Goal: Information Seeking & Learning: Learn about a topic

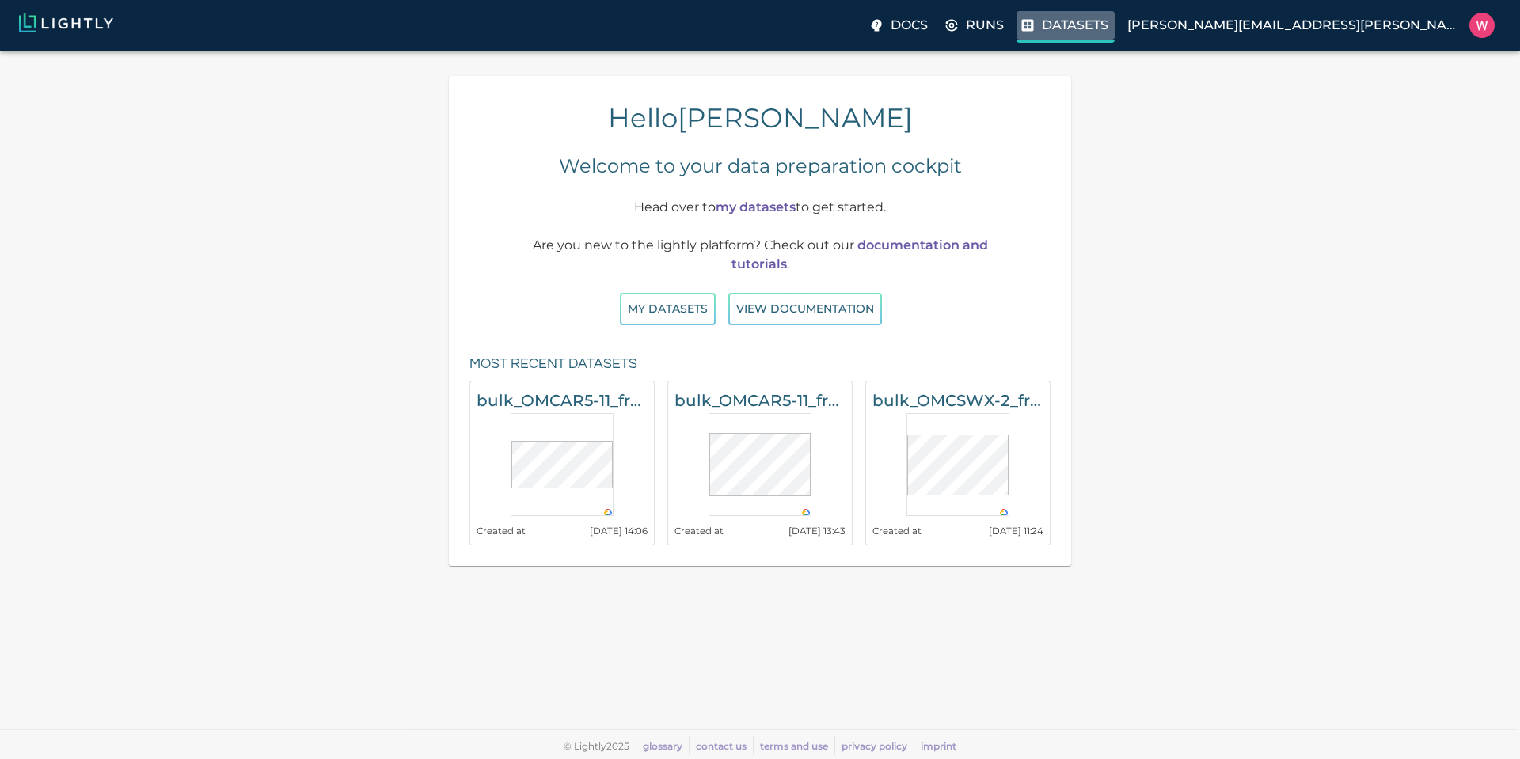
click at [1113, 36] on label "Datasets" at bounding box center [1065, 27] width 98 height 32
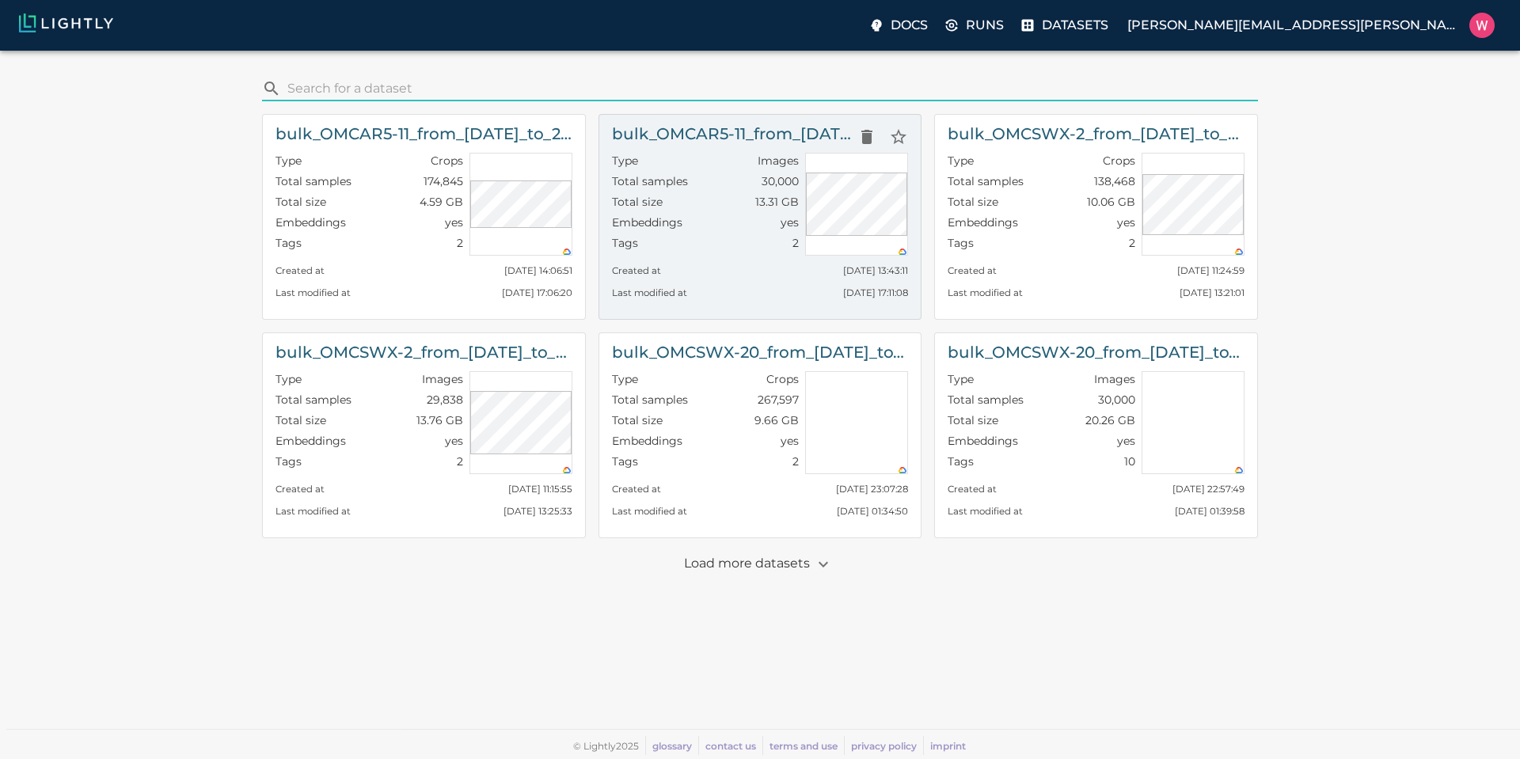
click at [707, 180] on div "Total samples 30,000" at bounding box center [706, 183] width 188 height 21
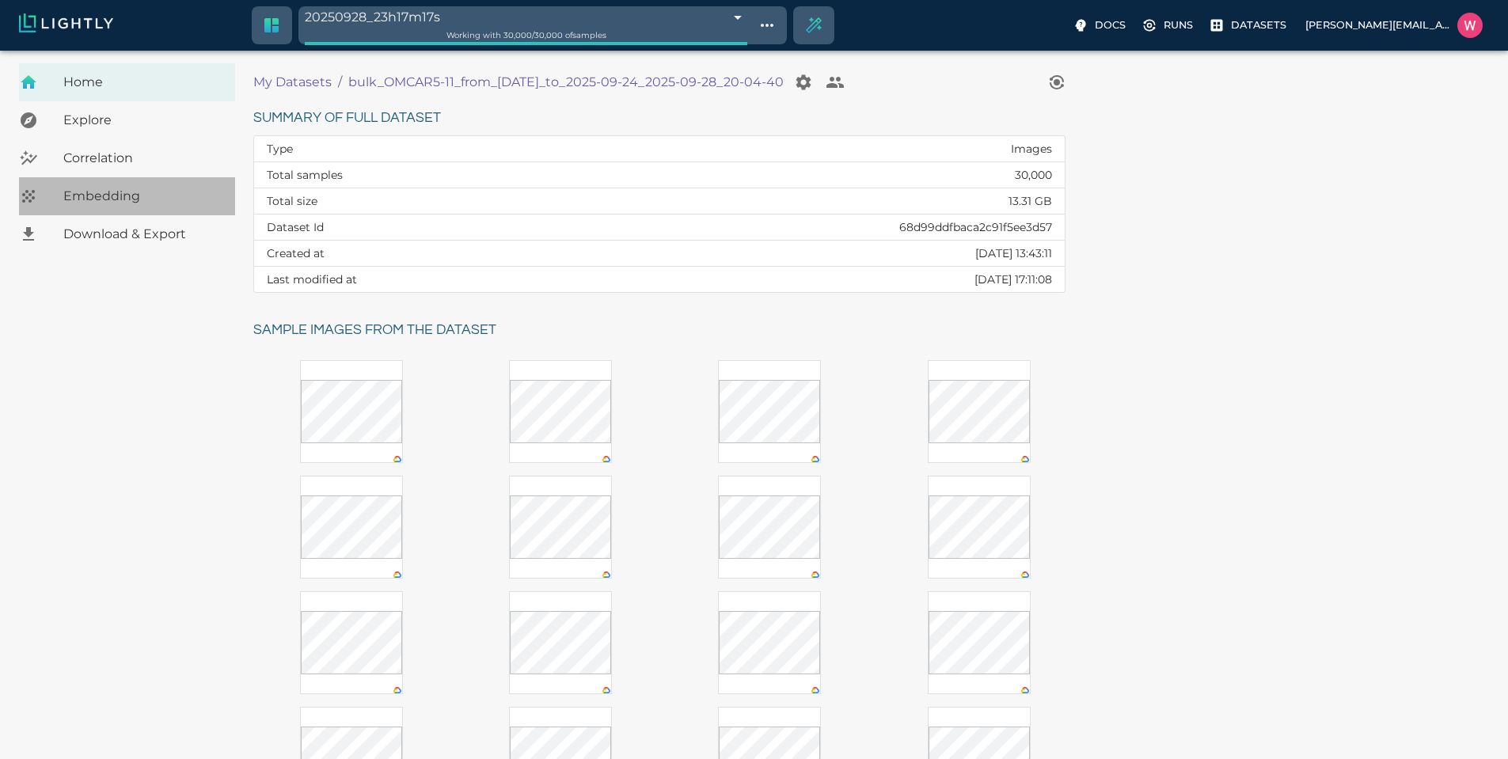
click at [161, 199] on span "Embedding" at bounding box center [142, 196] width 159 height 19
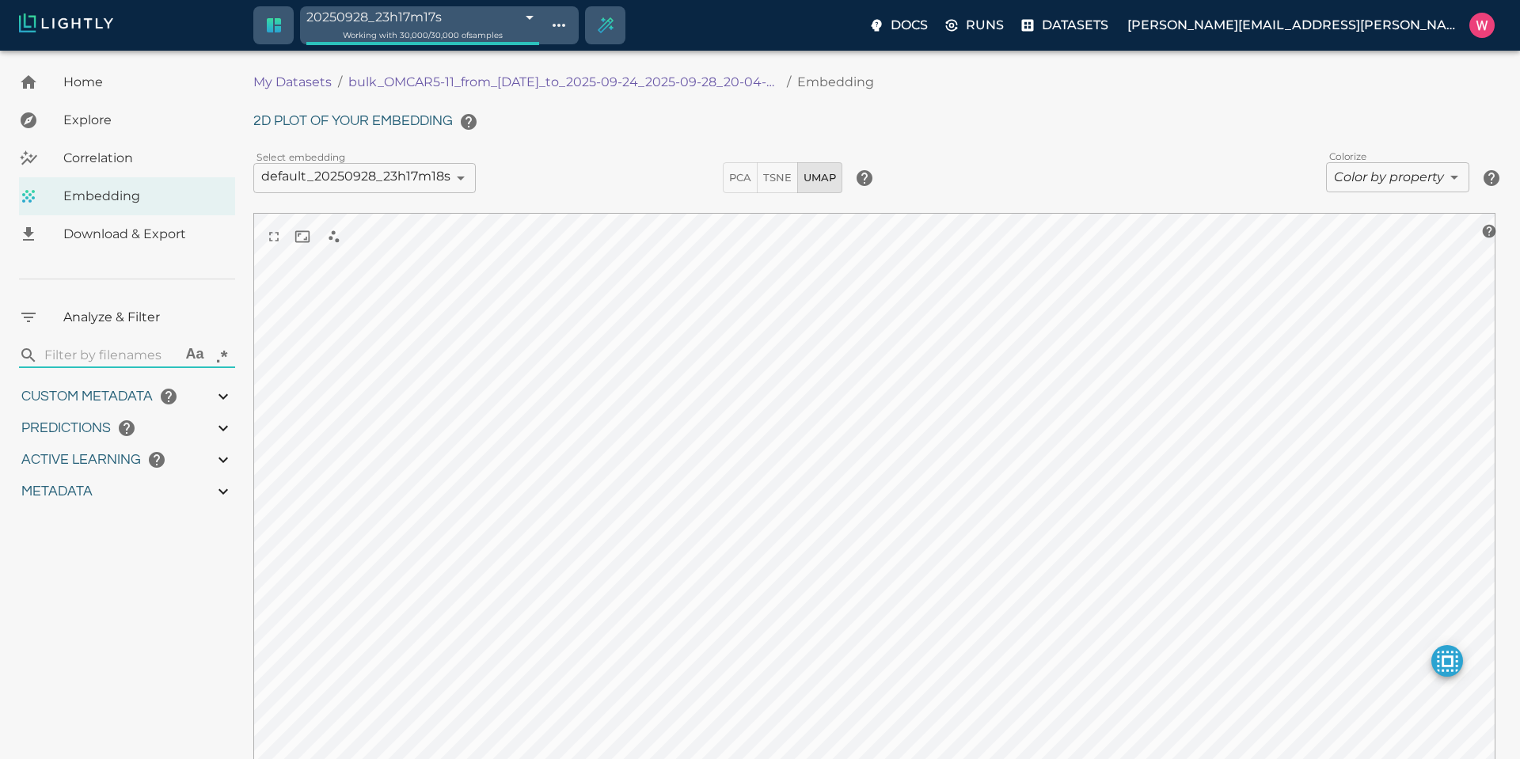
type input "1758509577.16211"
type input "1758758399.71911"
type input "0.998"
type input "0.999"
type input "0.997"
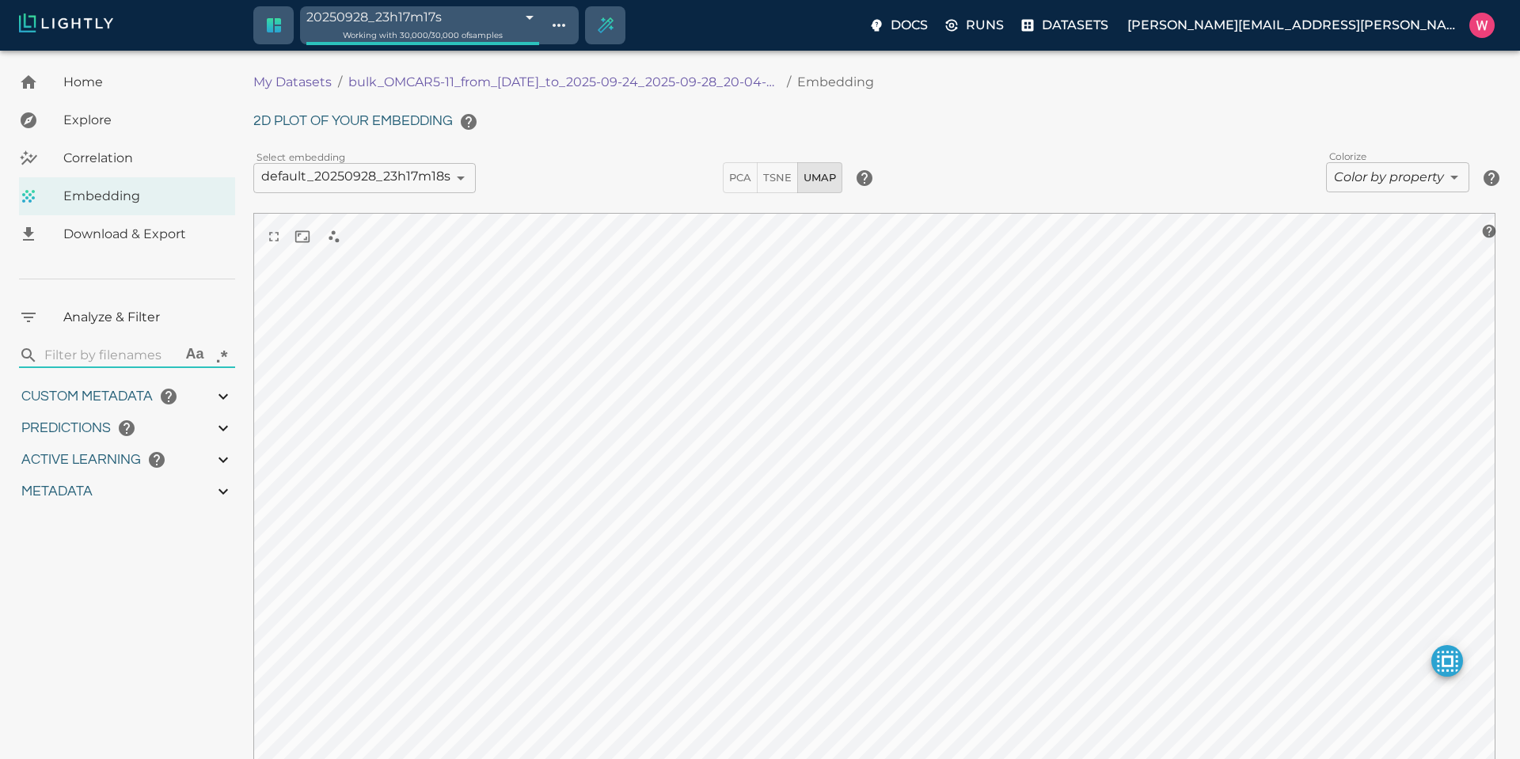
type input "0.997"
type input "1.28964412212372"
type input "19.2696441221237"
type input "1.95854783058167"
type input "32.1395478305817"
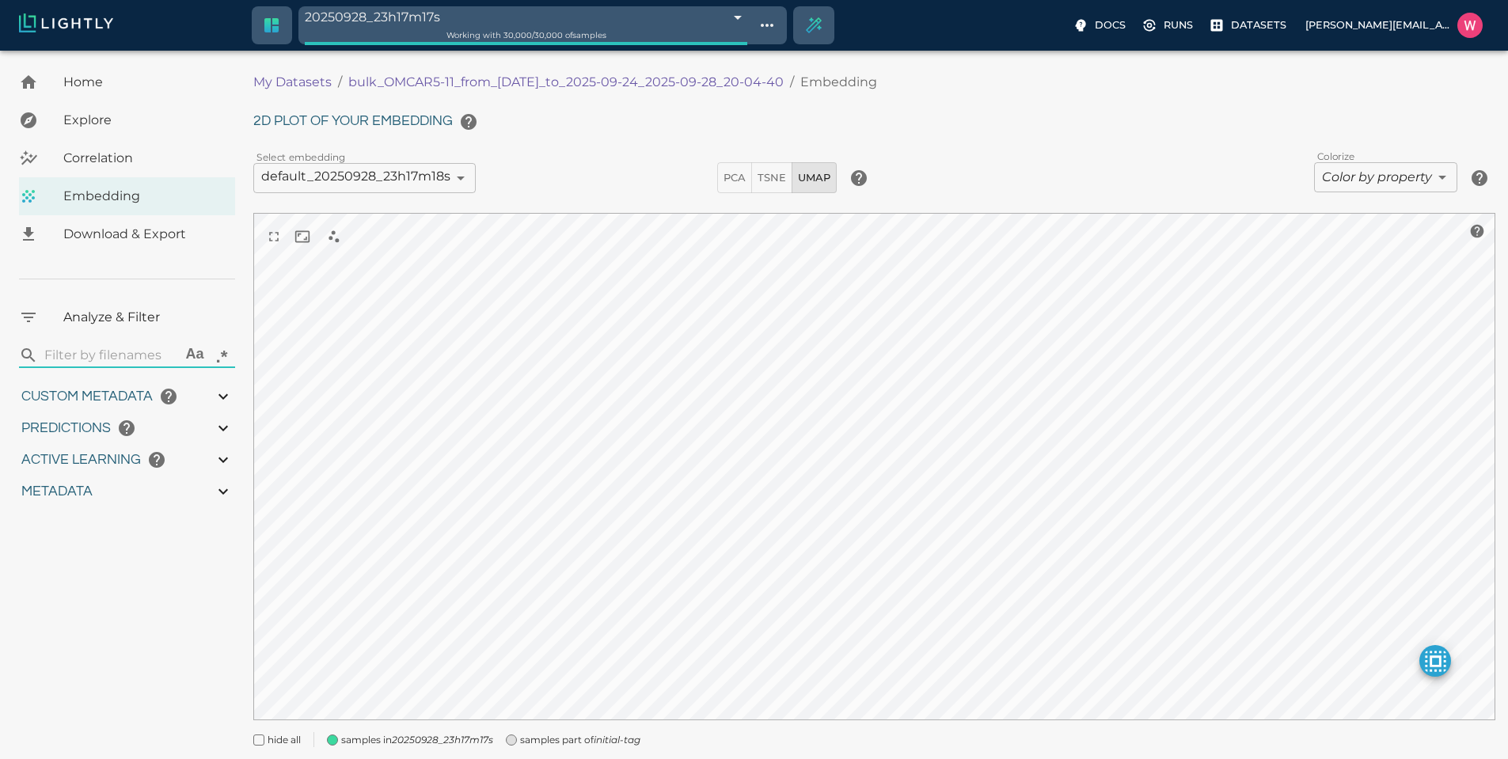
type input "1758509577.16211"
type input "1758758399.71911"
type input "0.998"
type input "0.999"
type input "0.997"
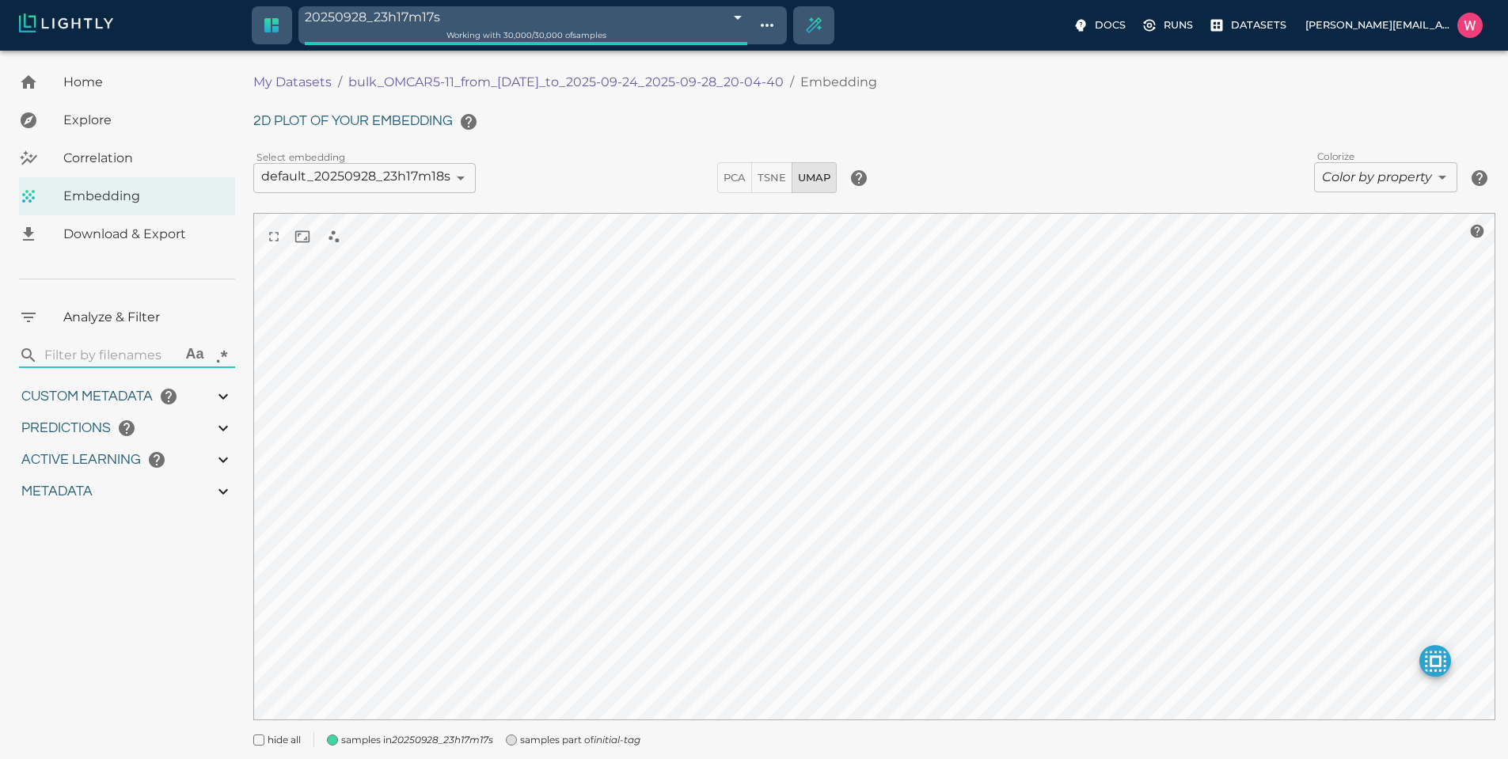
type input "0.997"
type input "1.28964412212372"
type input "19.2696441221237"
type input "1.95854783058167"
type input "32.1395478305817"
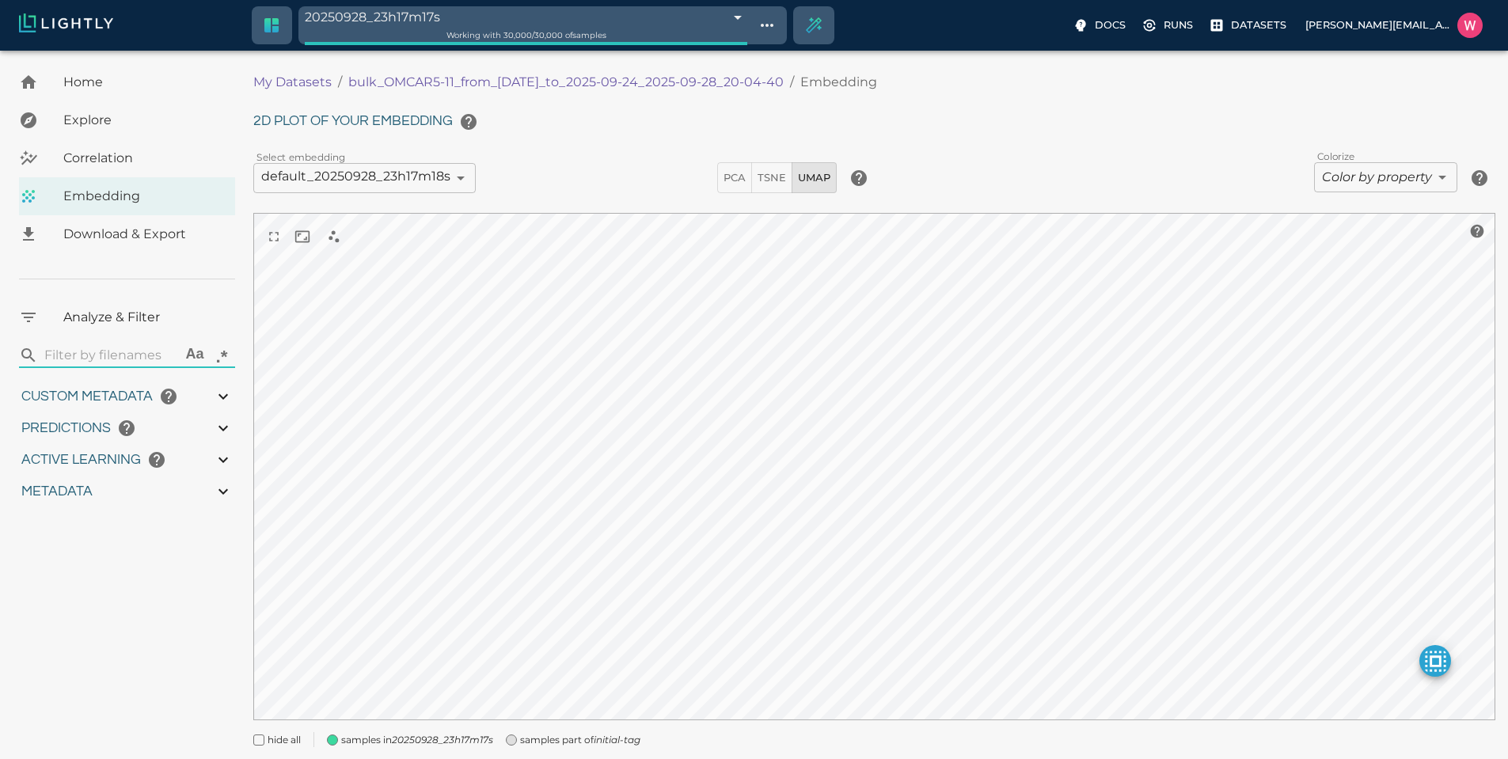
type input "9007199254740991"
type input "1758509577.16211"
type input "1758758399.71911"
type input "0.998"
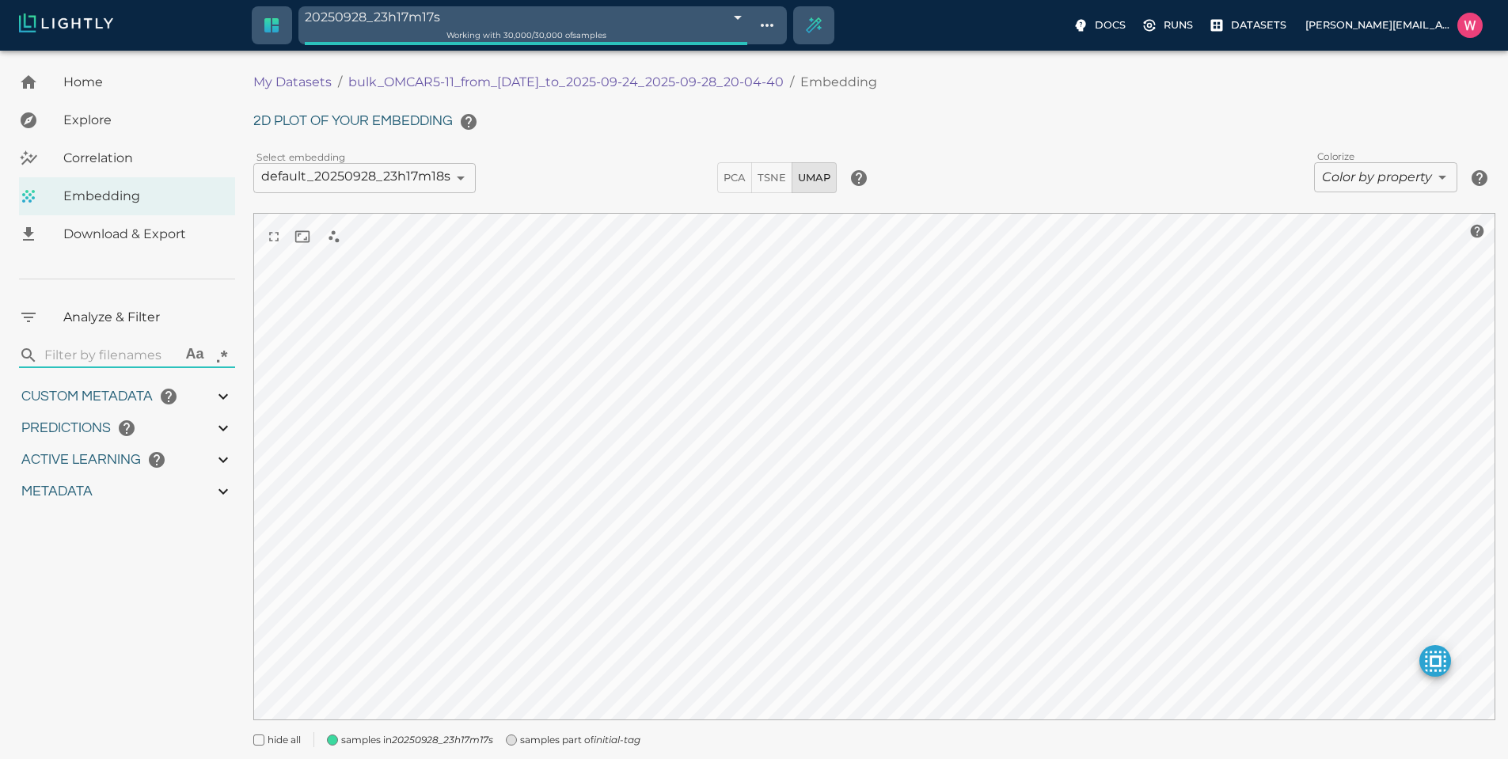
type input "0.999"
type input "0.997"
type input "1.28964412212372"
type input "19.2696441221237"
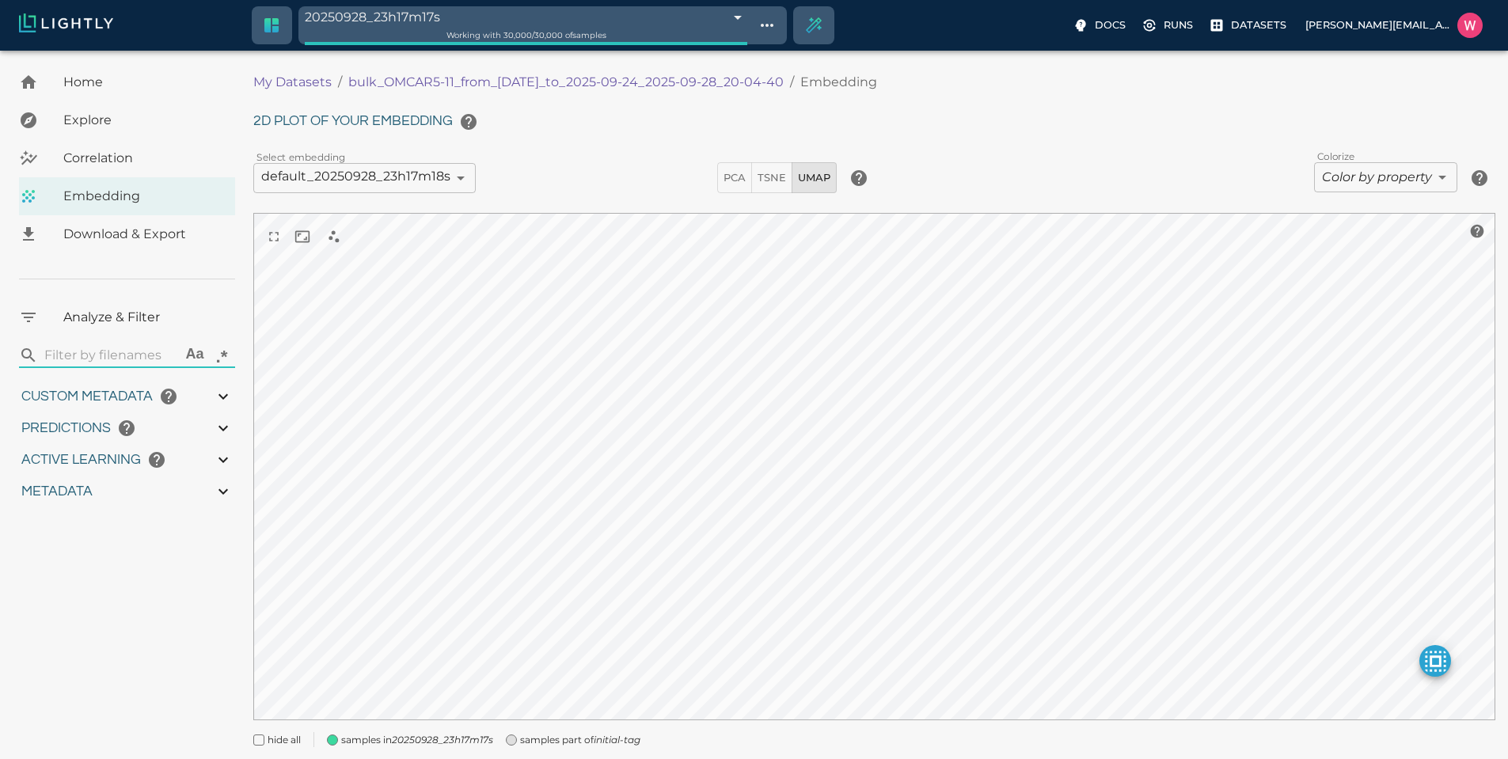
type input "1.95854783058167"
type input "32.1395478305817"
type input "9007199254740991"
type input "1758509577.16211"
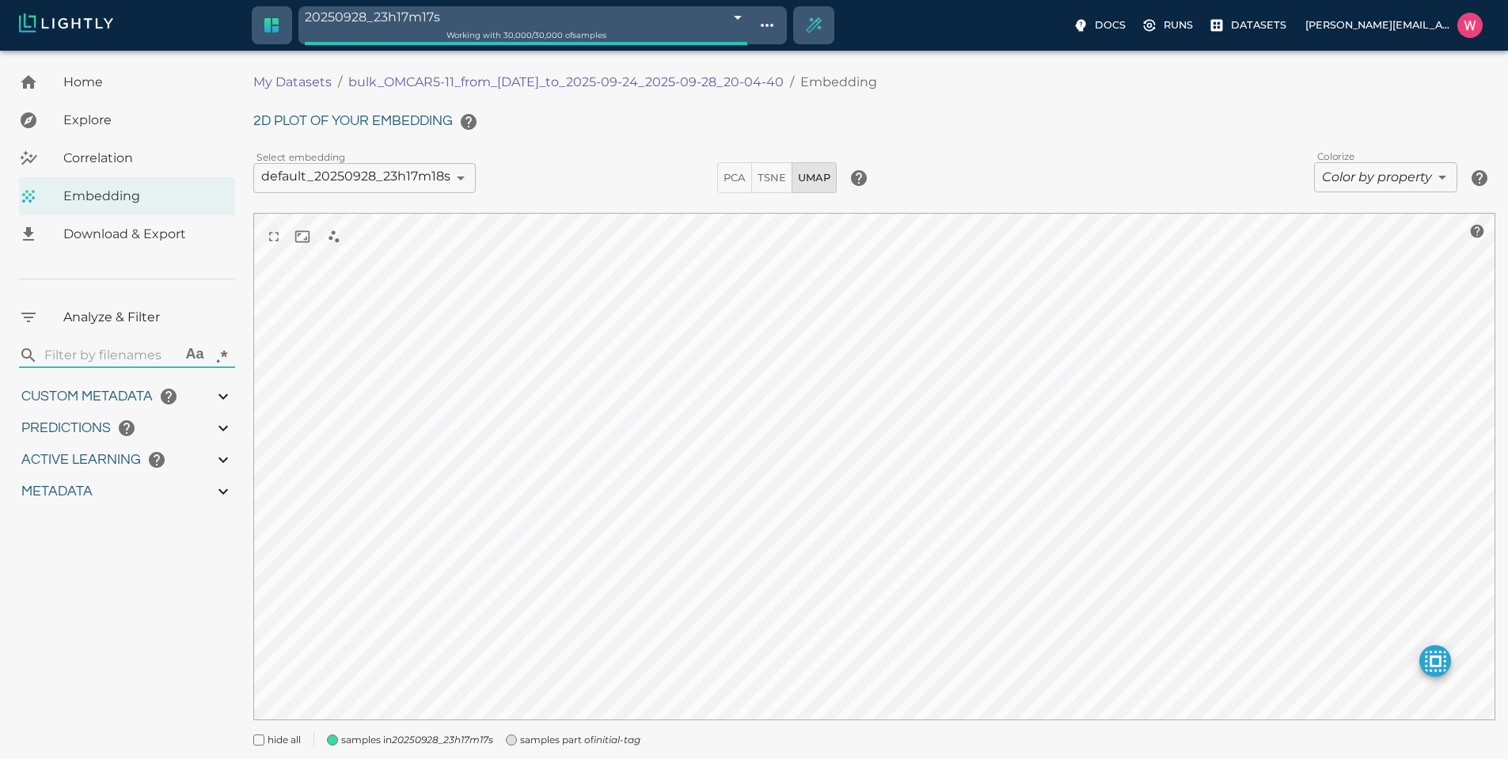
type input "1758758399.71911"
type input "0.998"
type input "0.999"
type input "0.997"
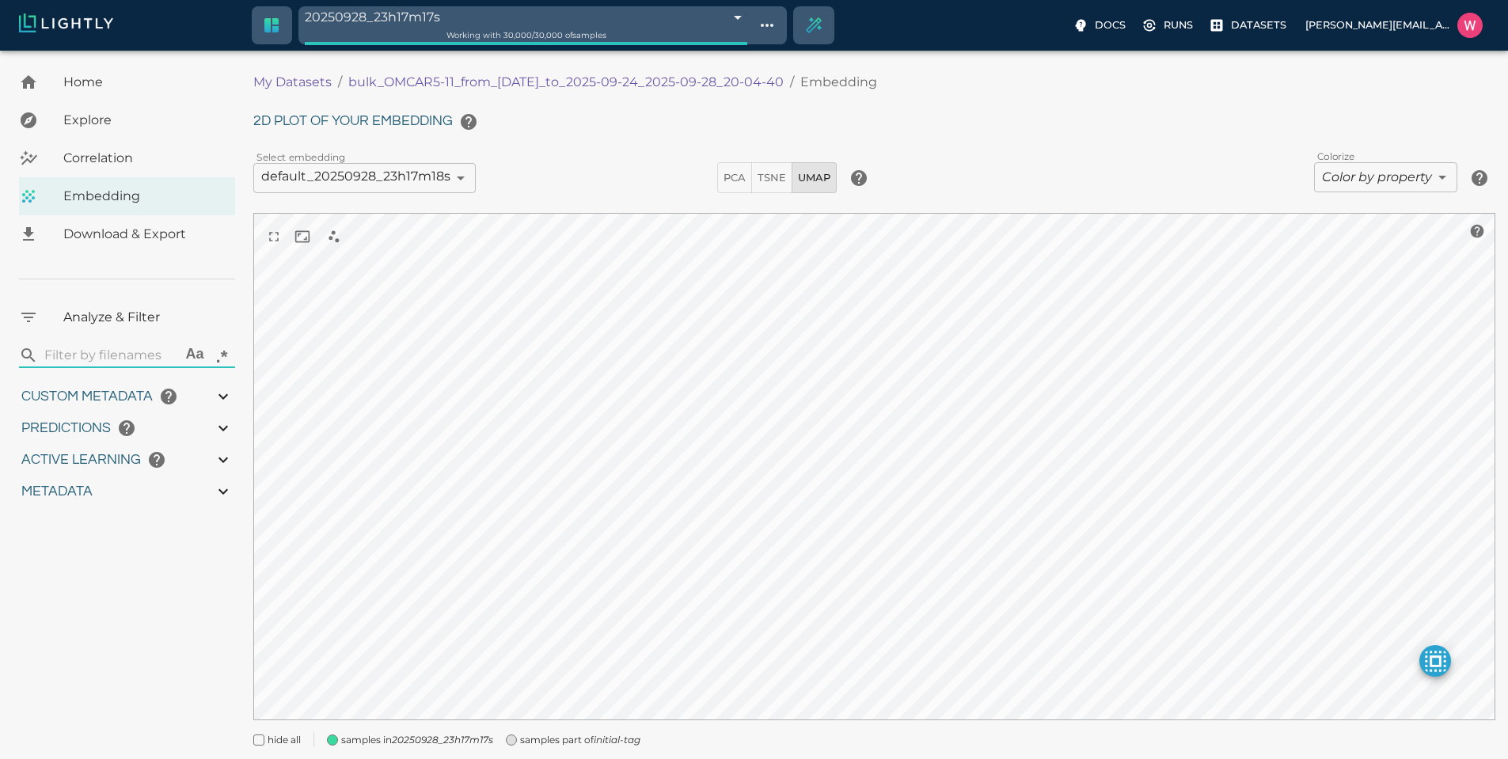
type input "1.28964412212372"
type input "19.2696441221237"
type input "1.95854783058167"
type input "32.1395478305817"
type input "1758509577.16211"
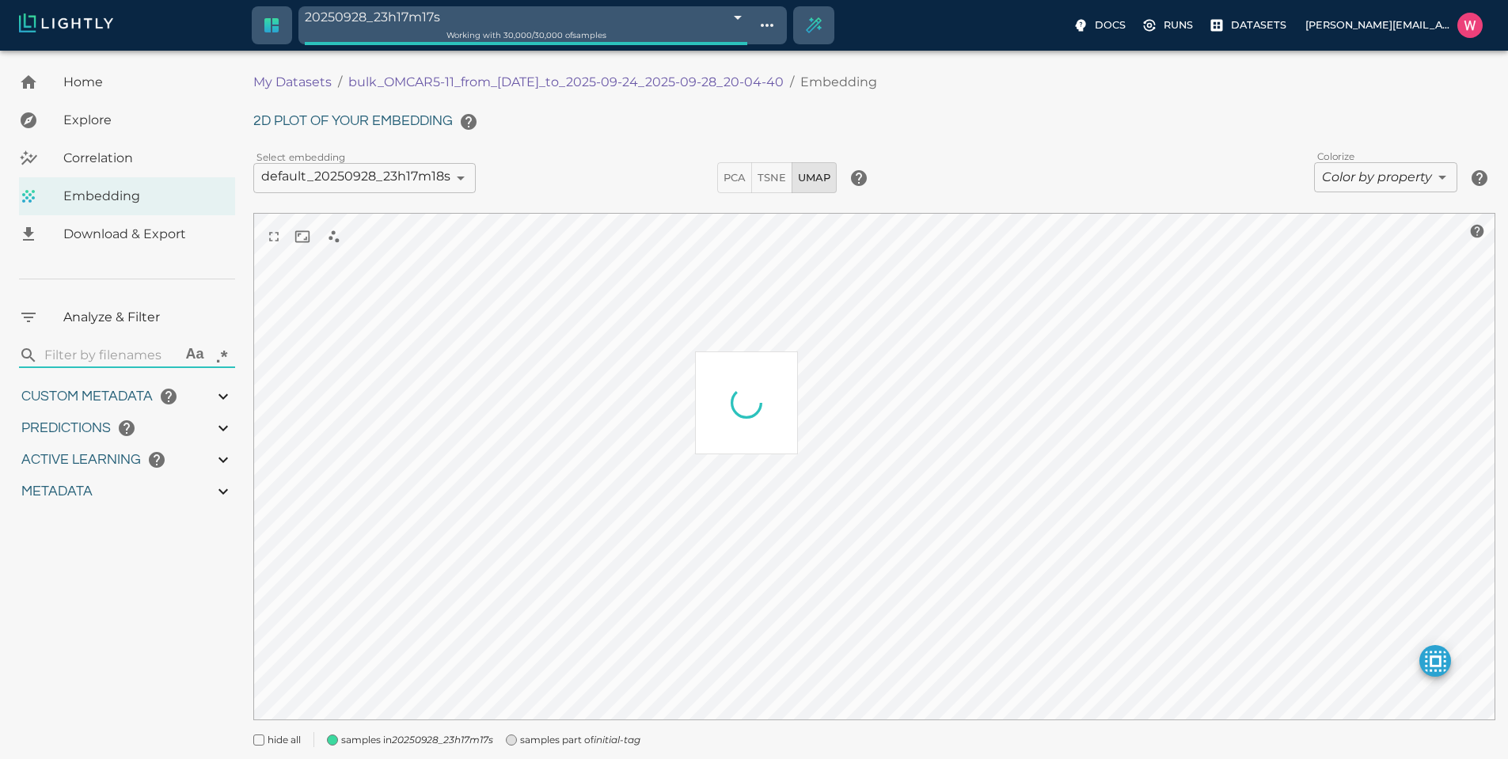
type input "1758758399.71911"
type input "0.998"
type input "0.999"
type input "0.997"
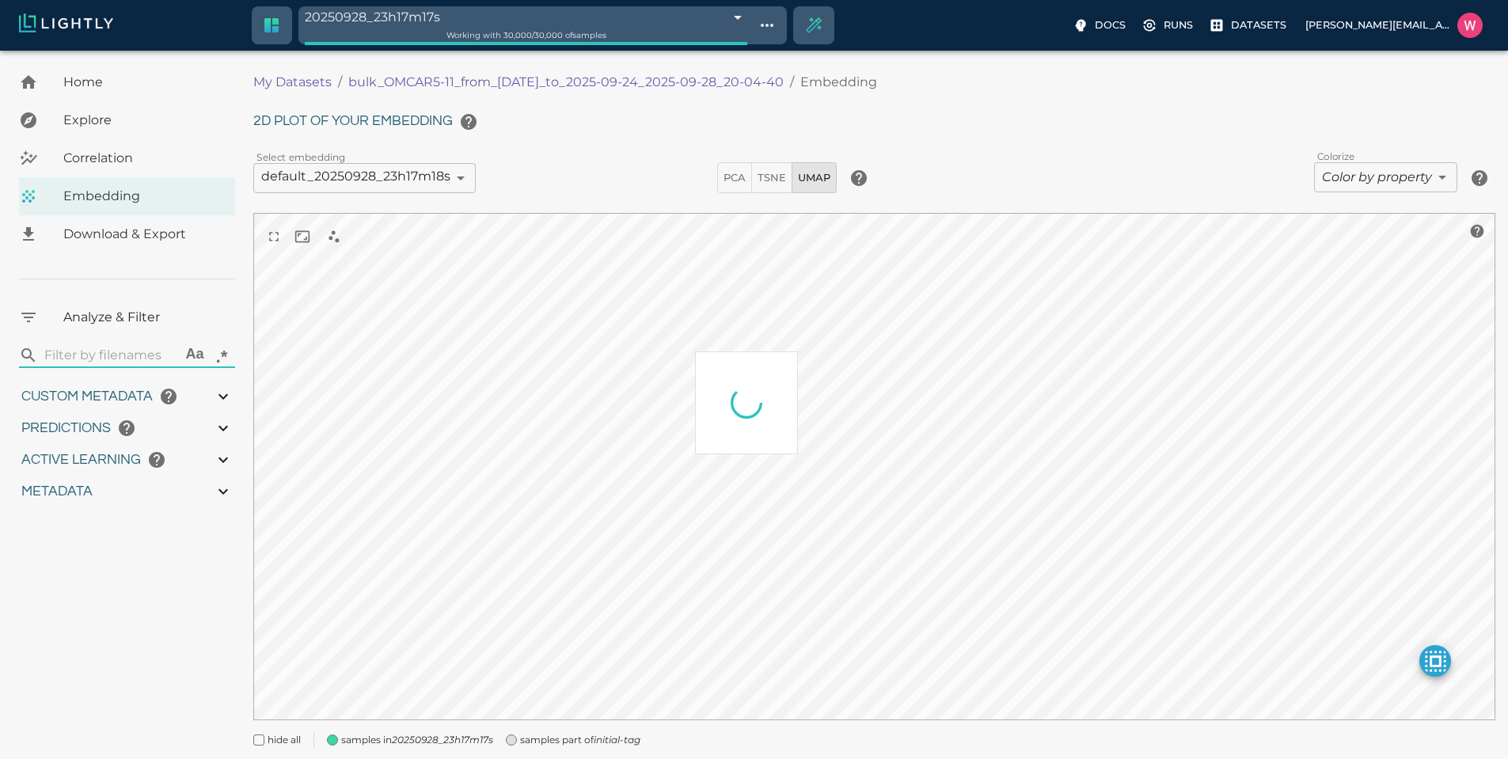
type input "1.28964412212372"
type input "19.2696441221237"
type input "1.95854783058167"
type input "32.1395478305817"
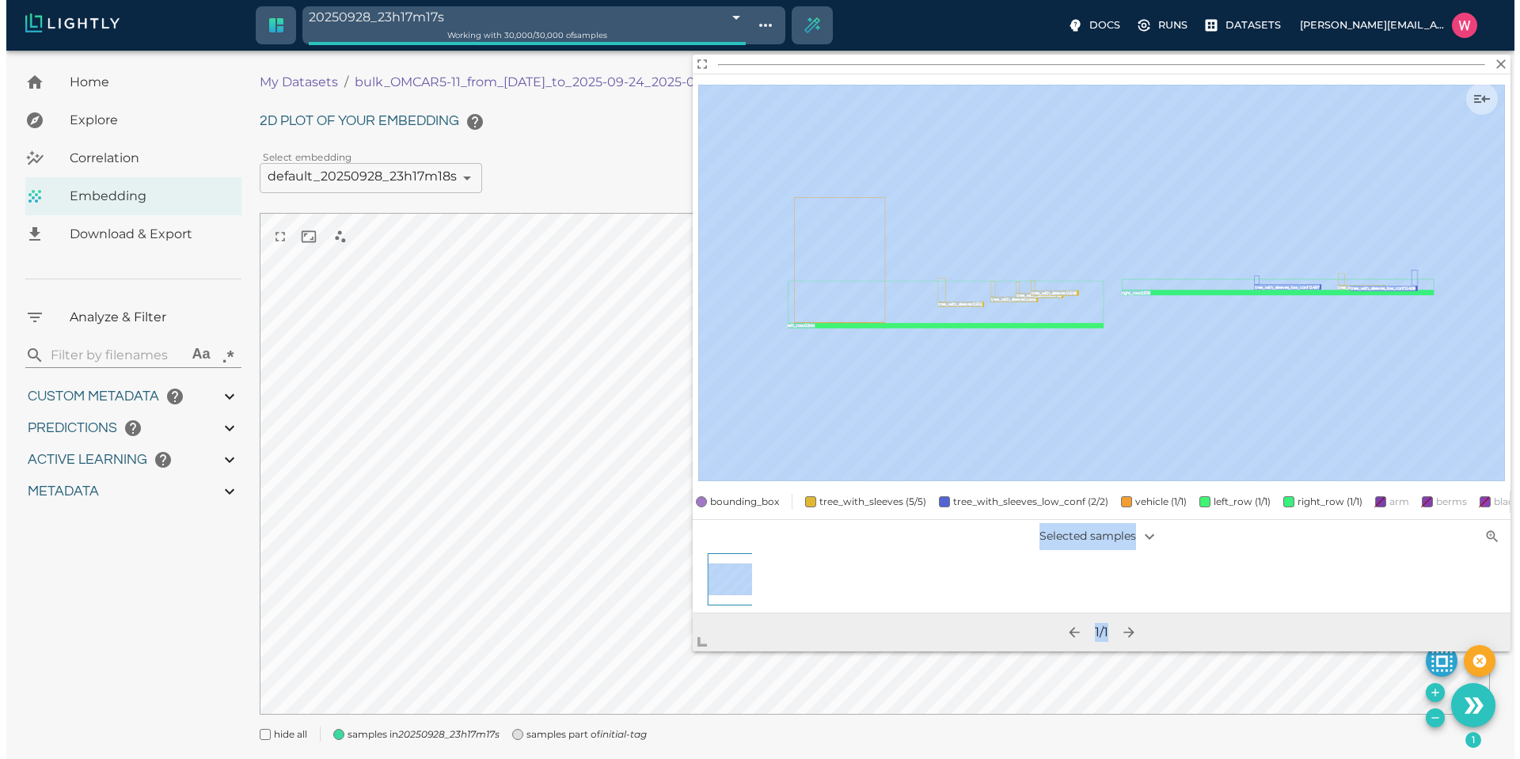
scroll to position [40, 0]
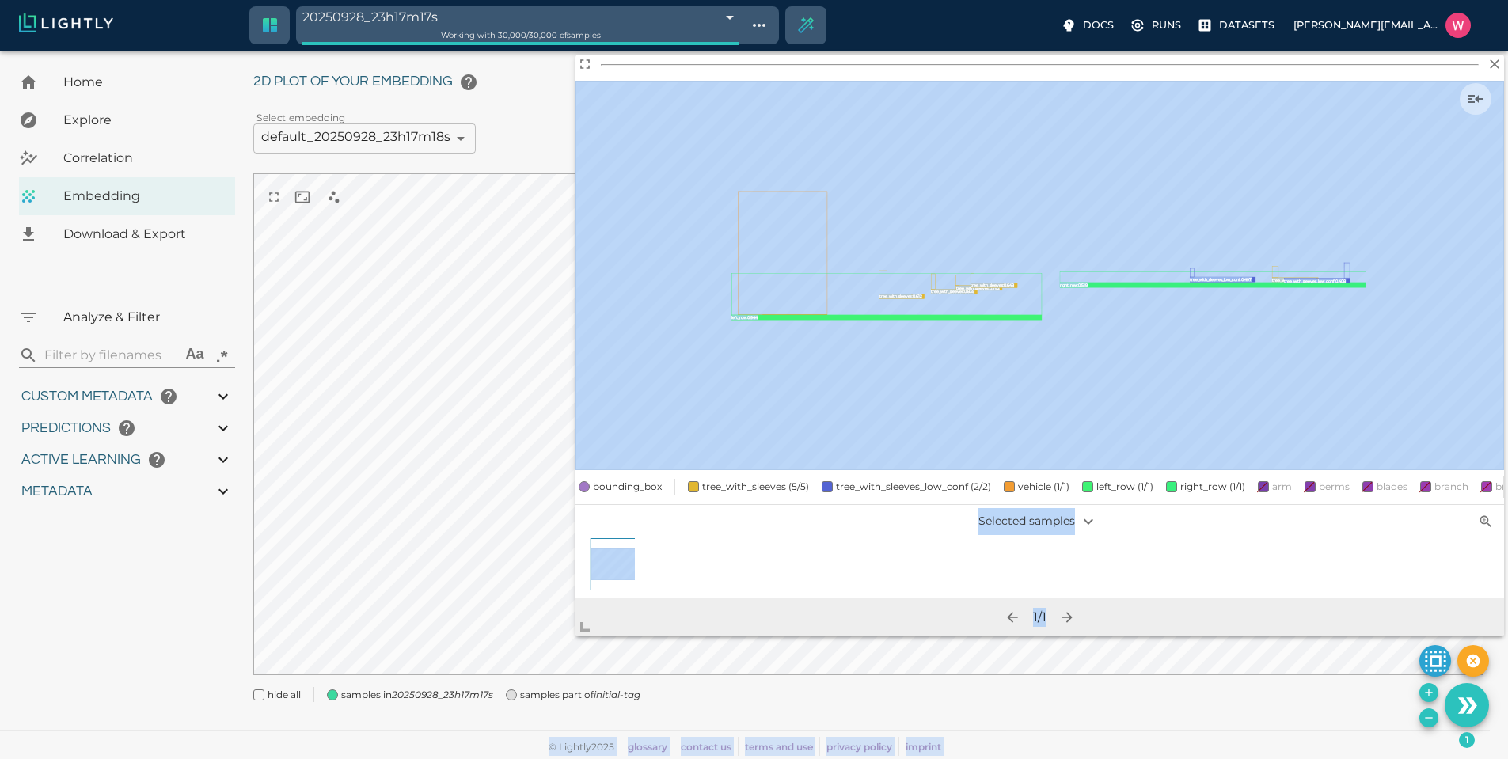
drag, startPoint x: 884, startPoint y: 522, endPoint x: 379, endPoint y: 742, distance: 550.8
click at [379, 742] on body "20250928_23h17m17s 68d9c1fd8ad0b7a7cfdf5351 Working with 30,000 / 30,000 of sam…" at bounding box center [754, 385] width 1508 height 748
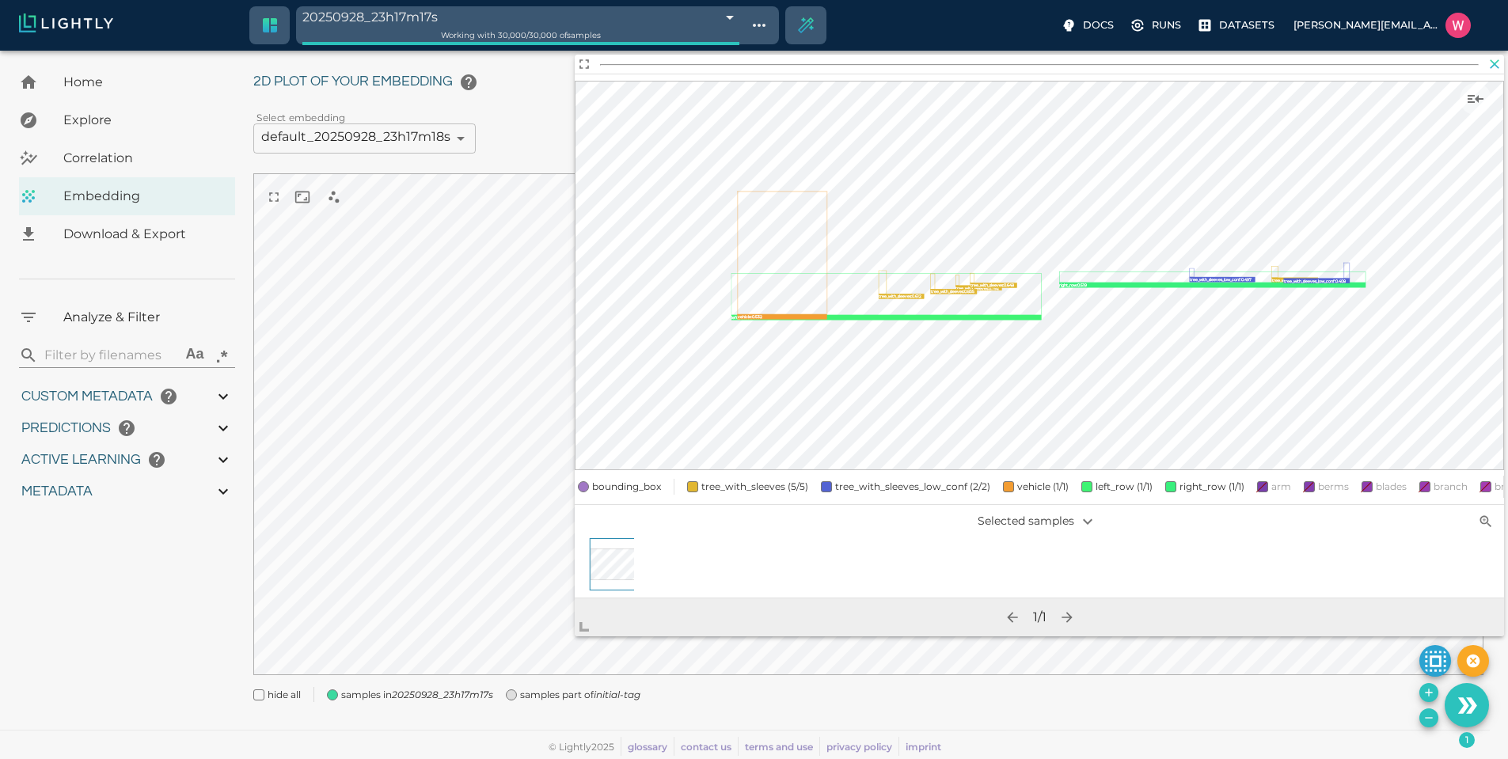
click at [1493, 66] on icon "button" at bounding box center [1494, 64] width 16 height 16
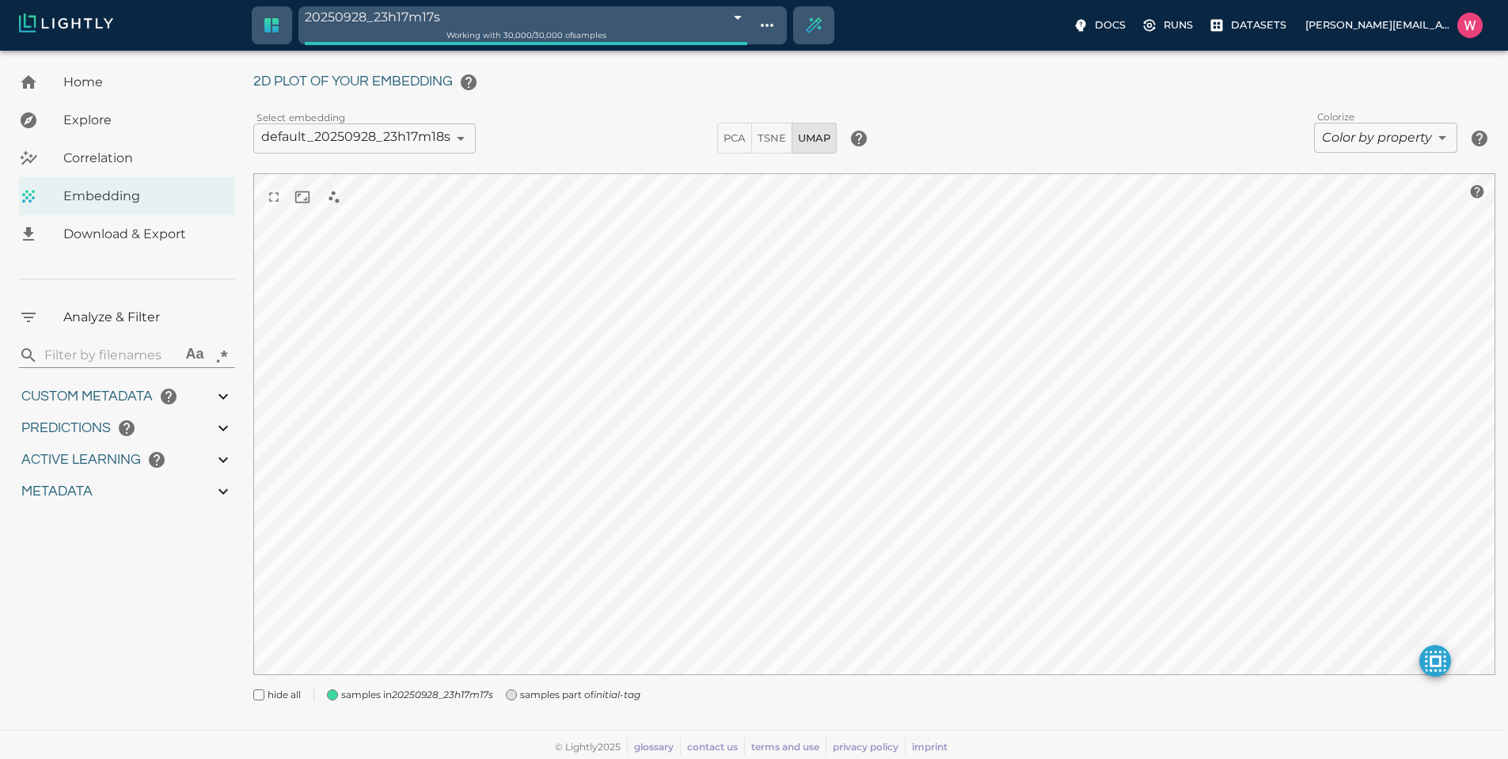
click at [1353, 129] on body "20250928_23h17m17s 68d9c1fd8ad0b7a7cfdf5351 Working with 30,000 / 30,000 of sam…" at bounding box center [754, 385] width 1508 height 748
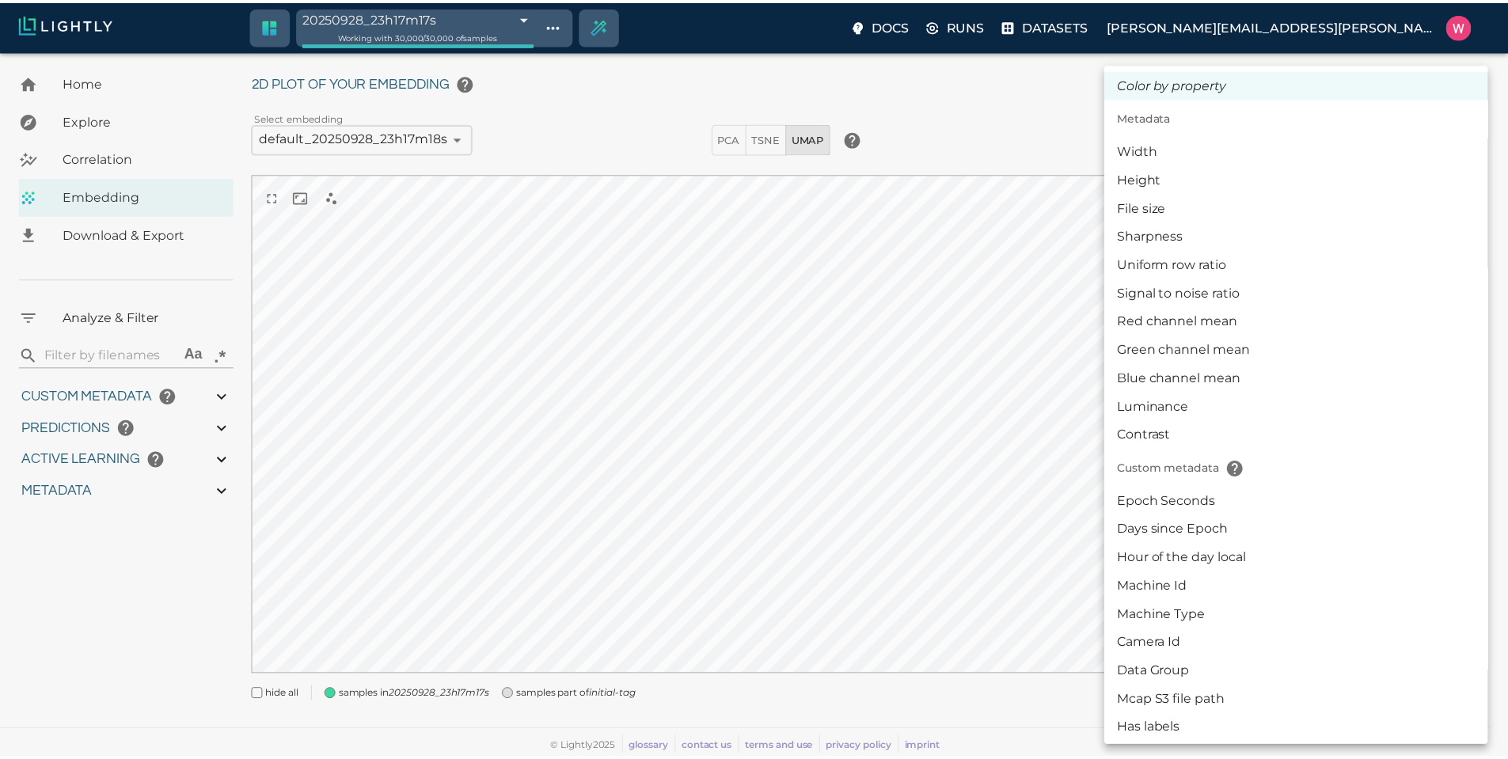
scroll to position [285, 0]
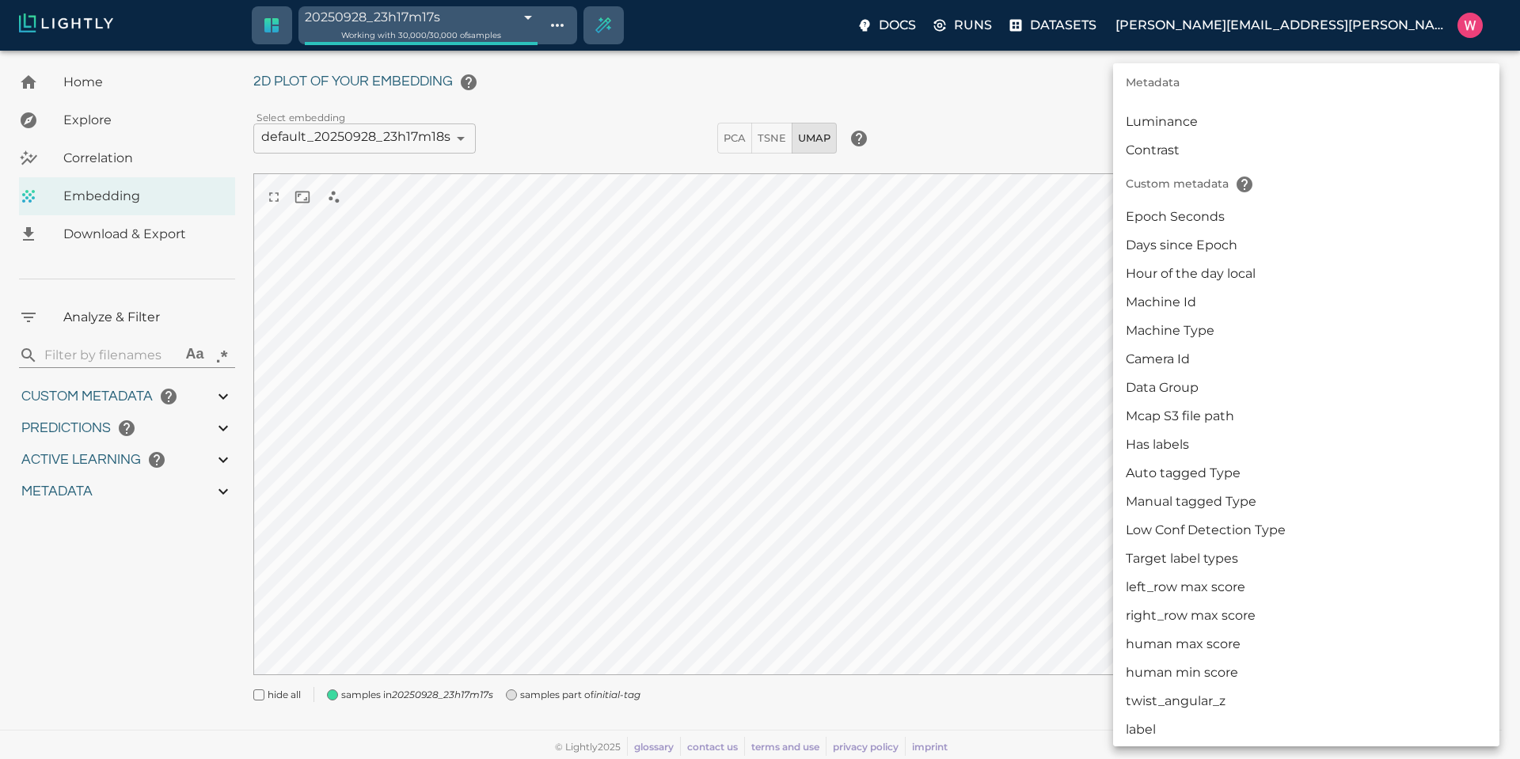
click at [1256, 492] on li "Manual tagged Type" at bounding box center [1306, 502] width 386 height 28
type input "userDefined|CATEGORICAL_STRING|Manual tagged Type"
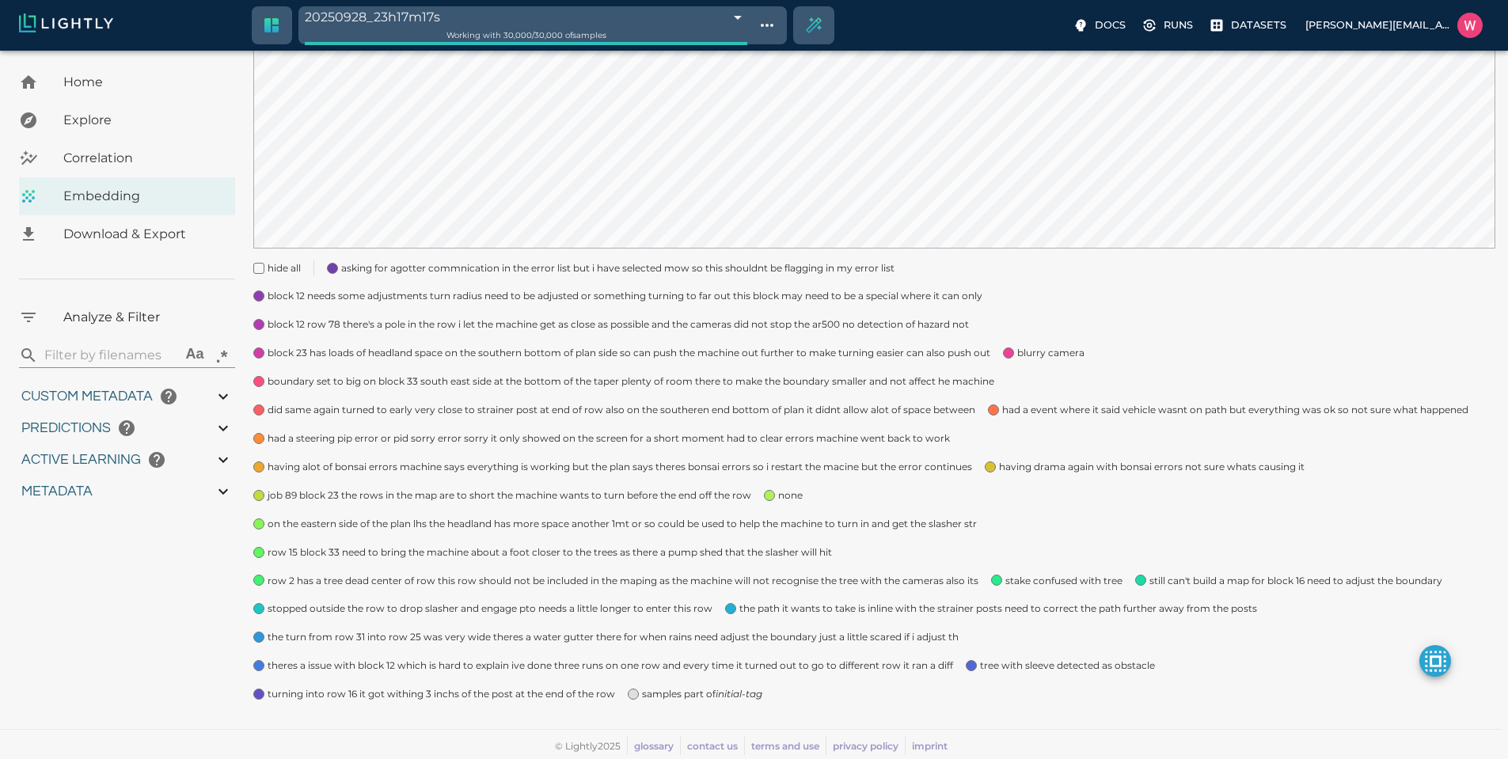
scroll to position [377, 0]
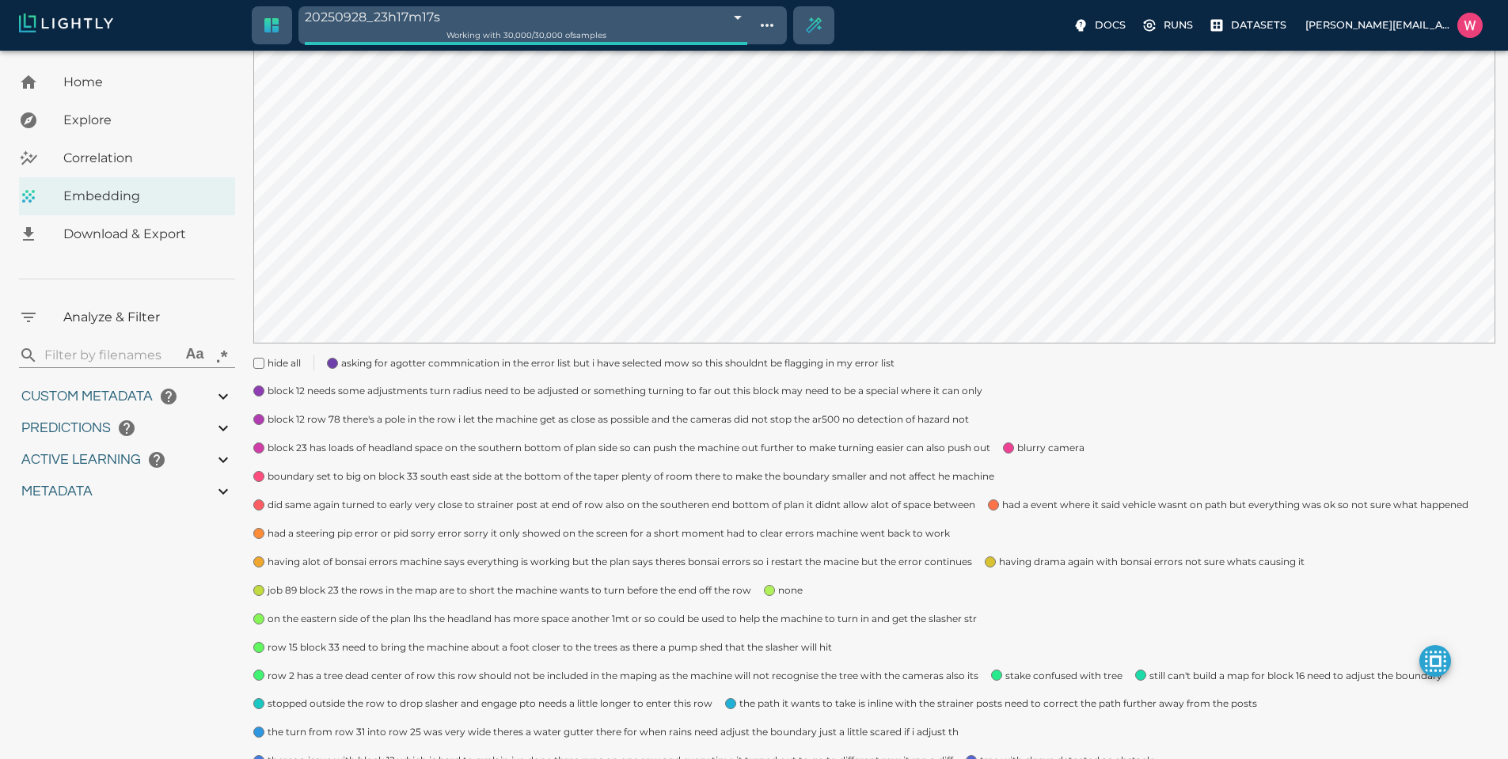
click at [521, 343] on div at bounding box center [874, 92] width 1242 height 513
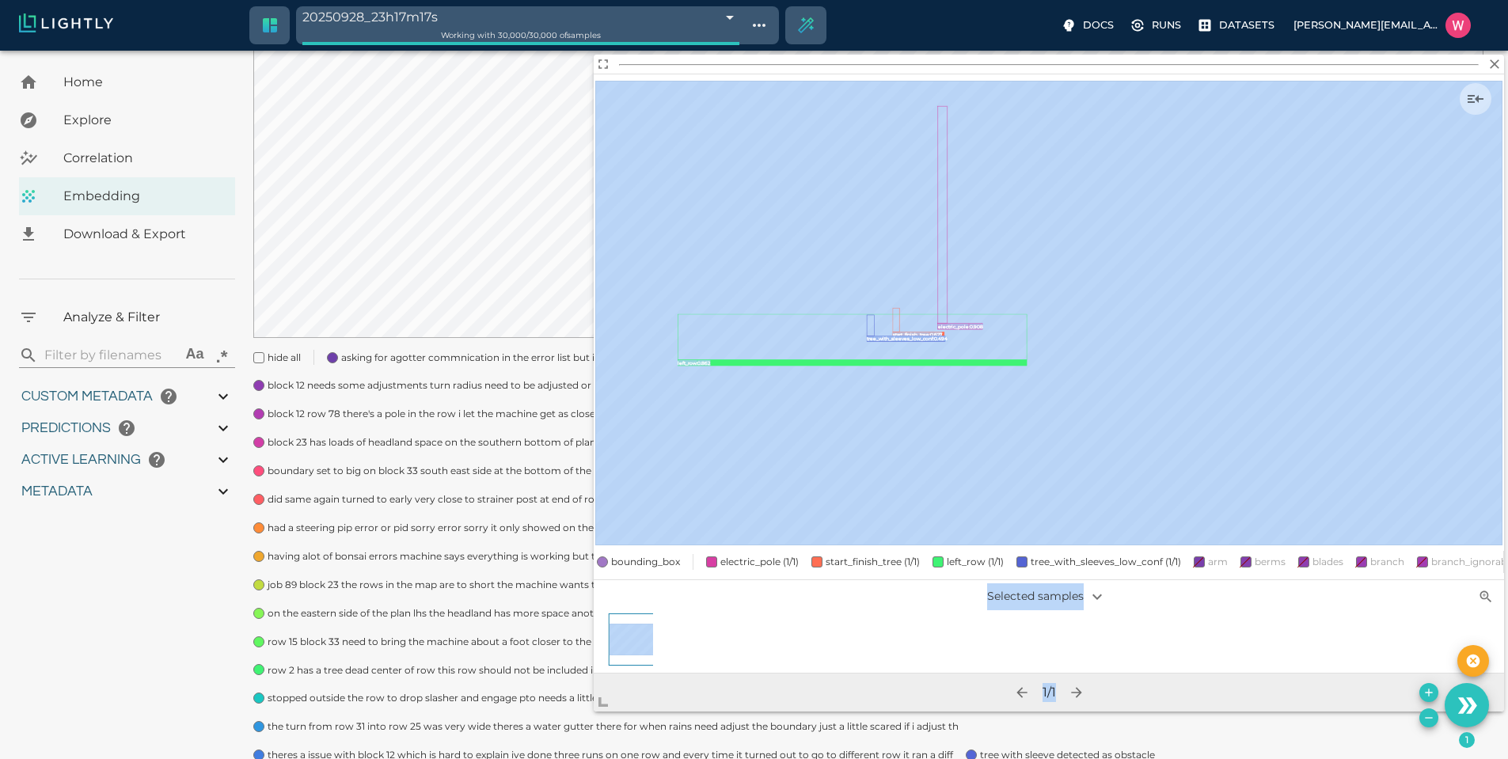
drag, startPoint x: 872, startPoint y: 514, endPoint x: 552, endPoint y: 721, distance: 380.7
click at [553, 737] on body "20250928_23h17m17s 68d9c1fd8ad0b7a7cfdf5351 Working with 30,000 / 30,000 of sam…" at bounding box center [754, 261] width 1508 height 1175
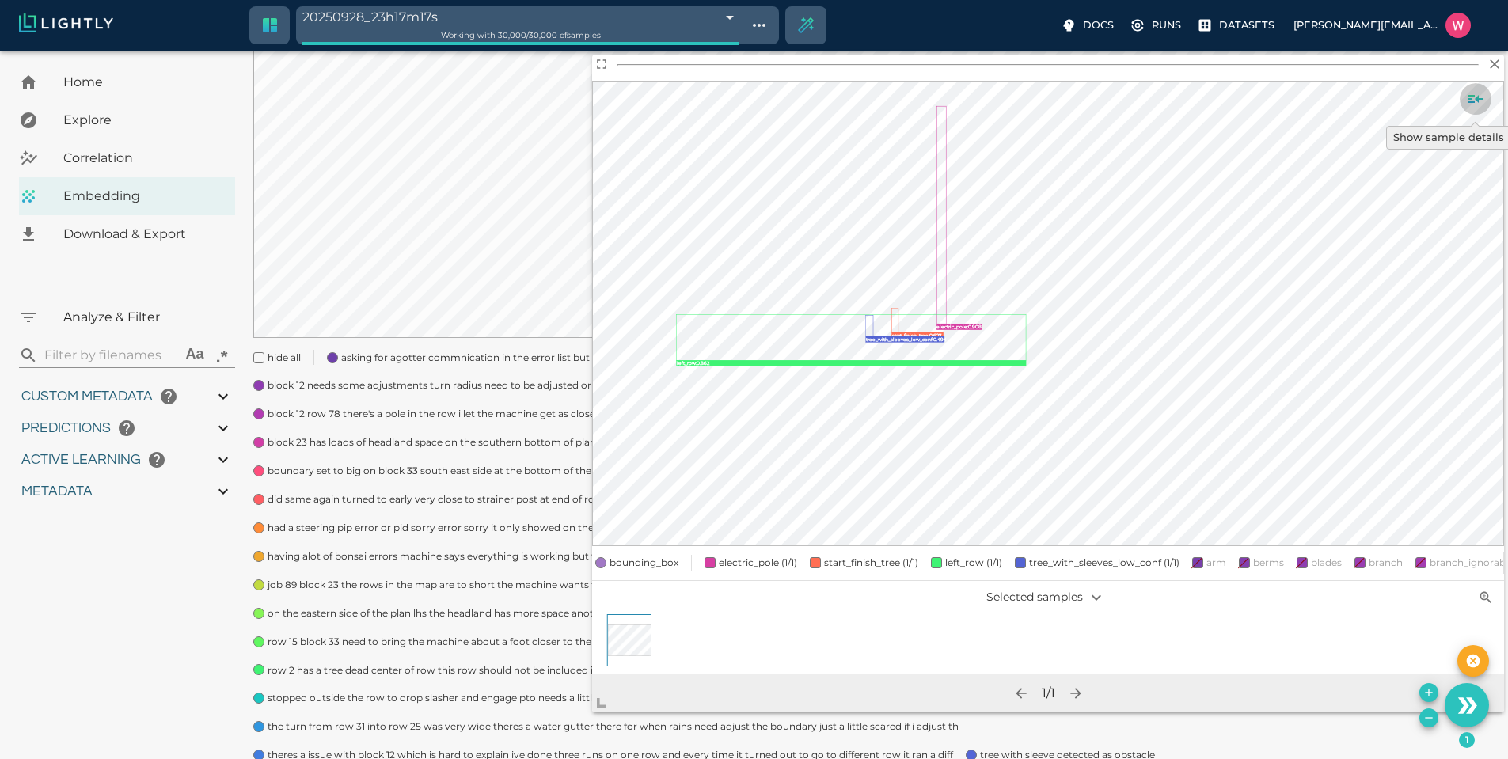
click at [1463, 102] on button "Show sample details" at bounding box center [1475, 99] width 32 height 32
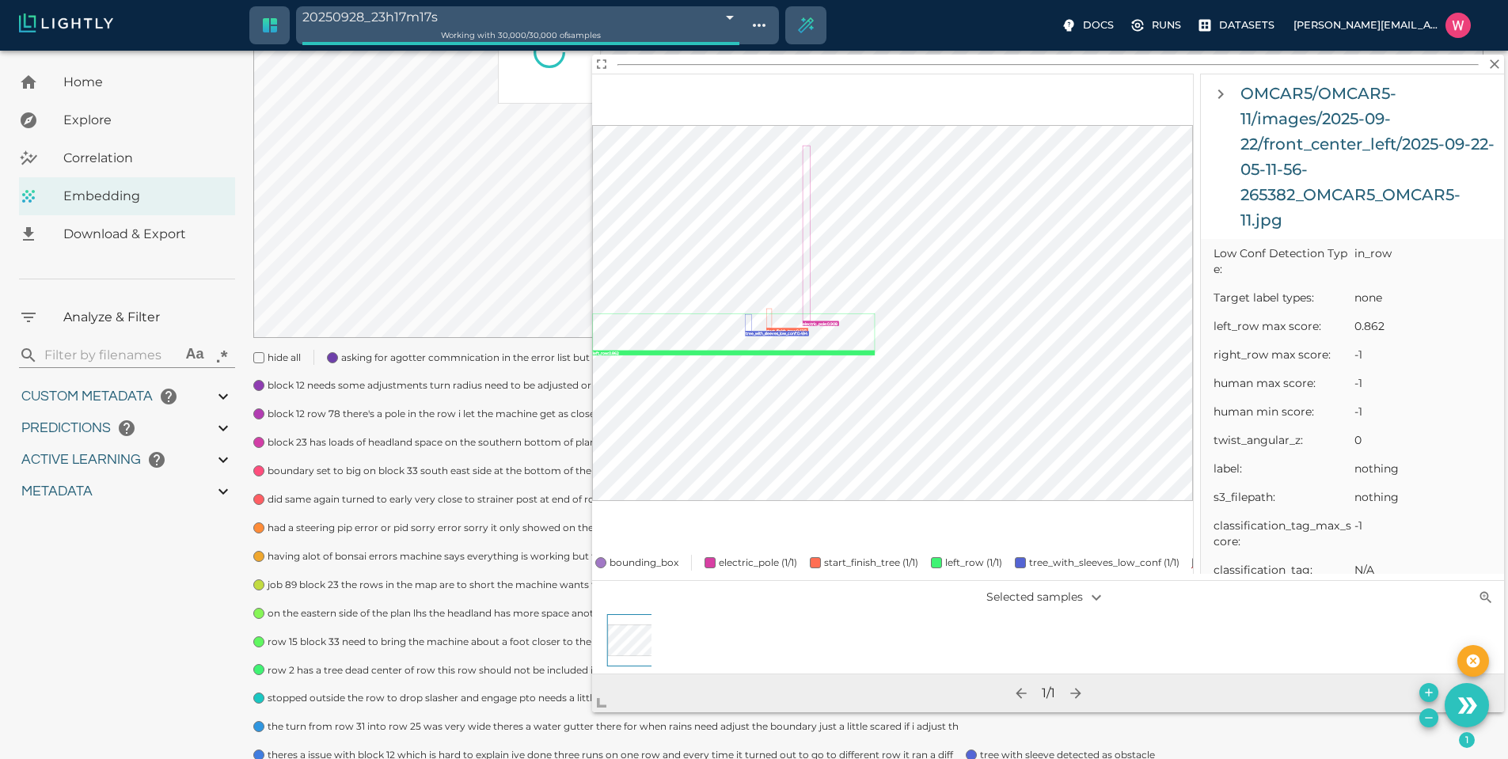
scroll to position [0, 0]
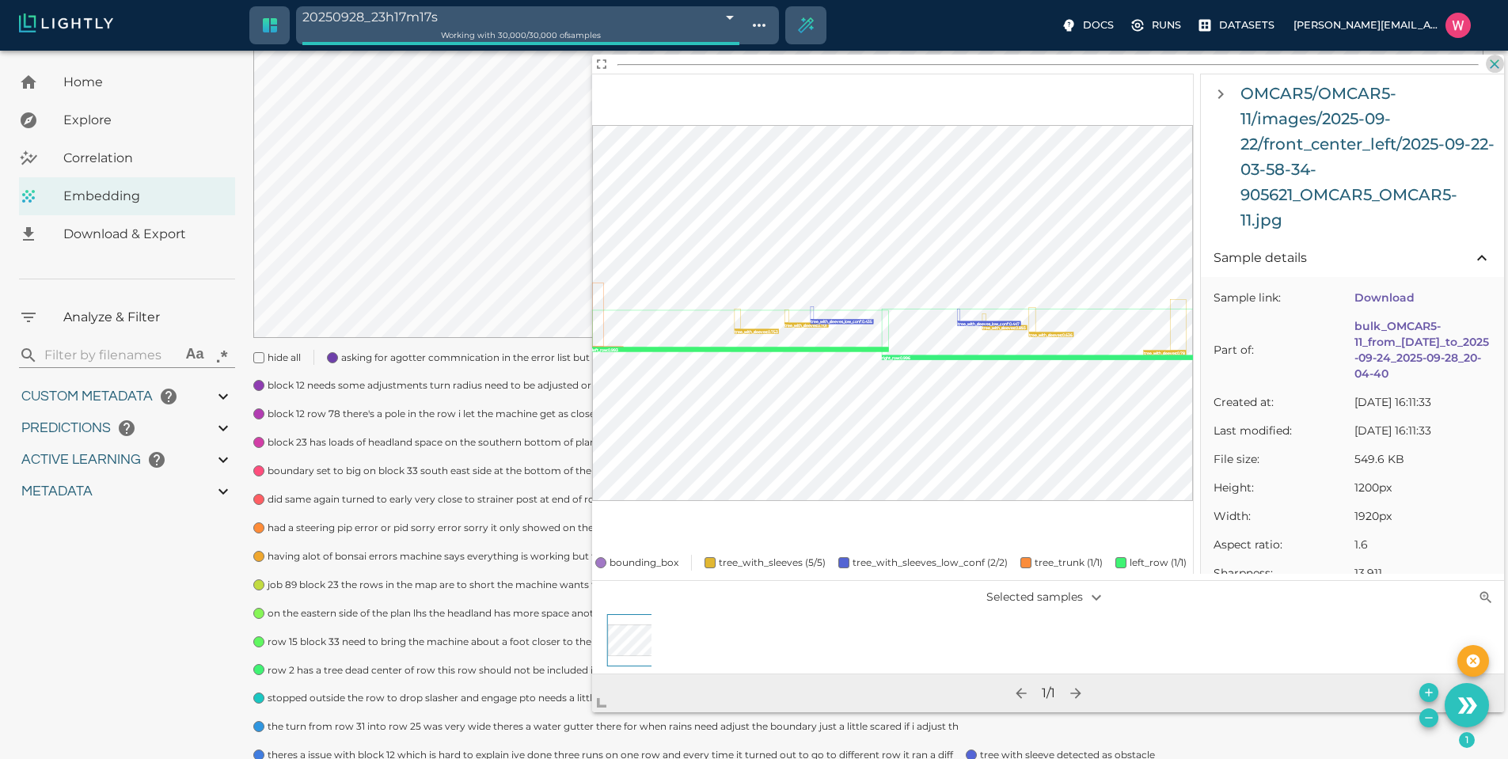
click at [1492, 66] on icon "button" at bounding box center [1494, 63] width 9 height 9
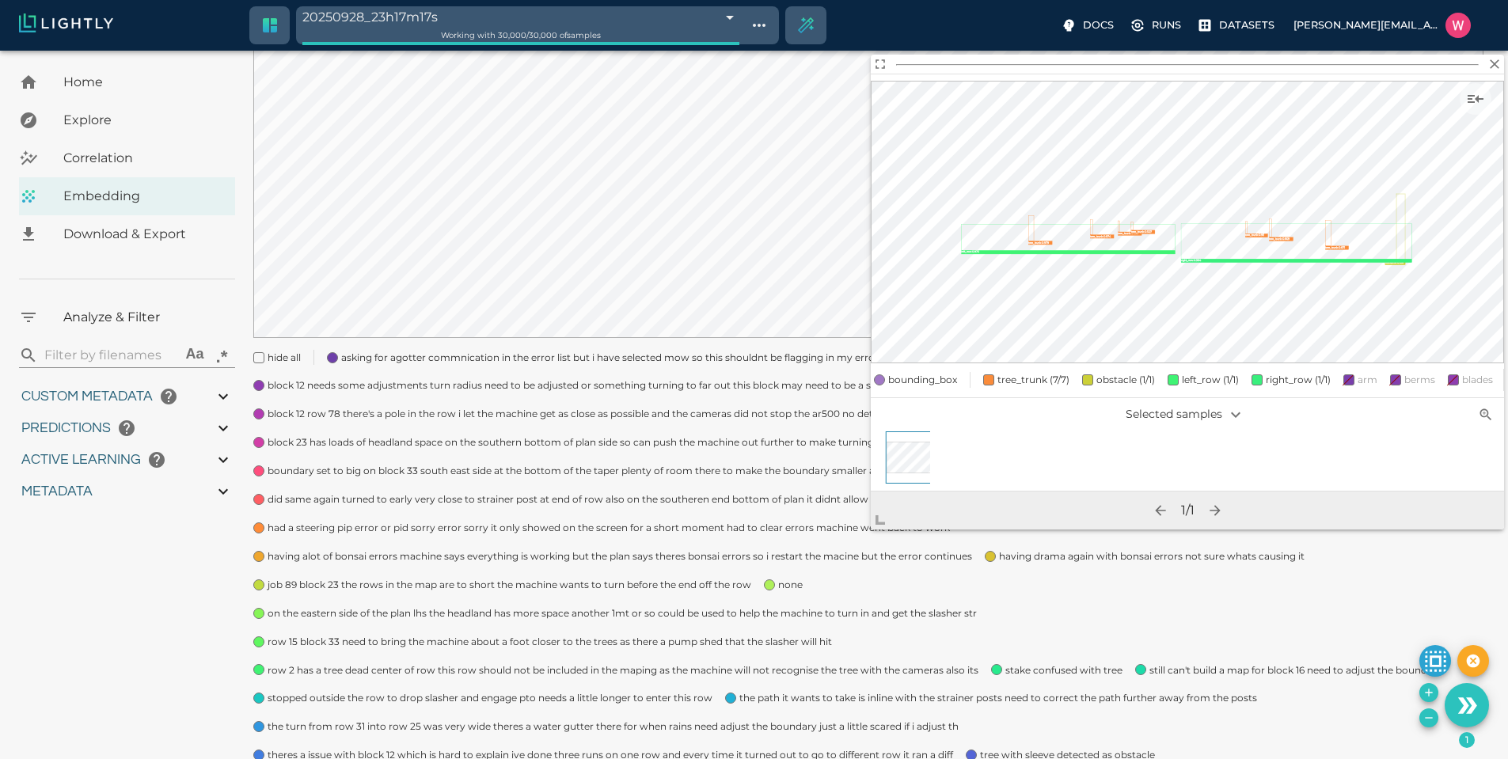
scroll to position [466, 0]
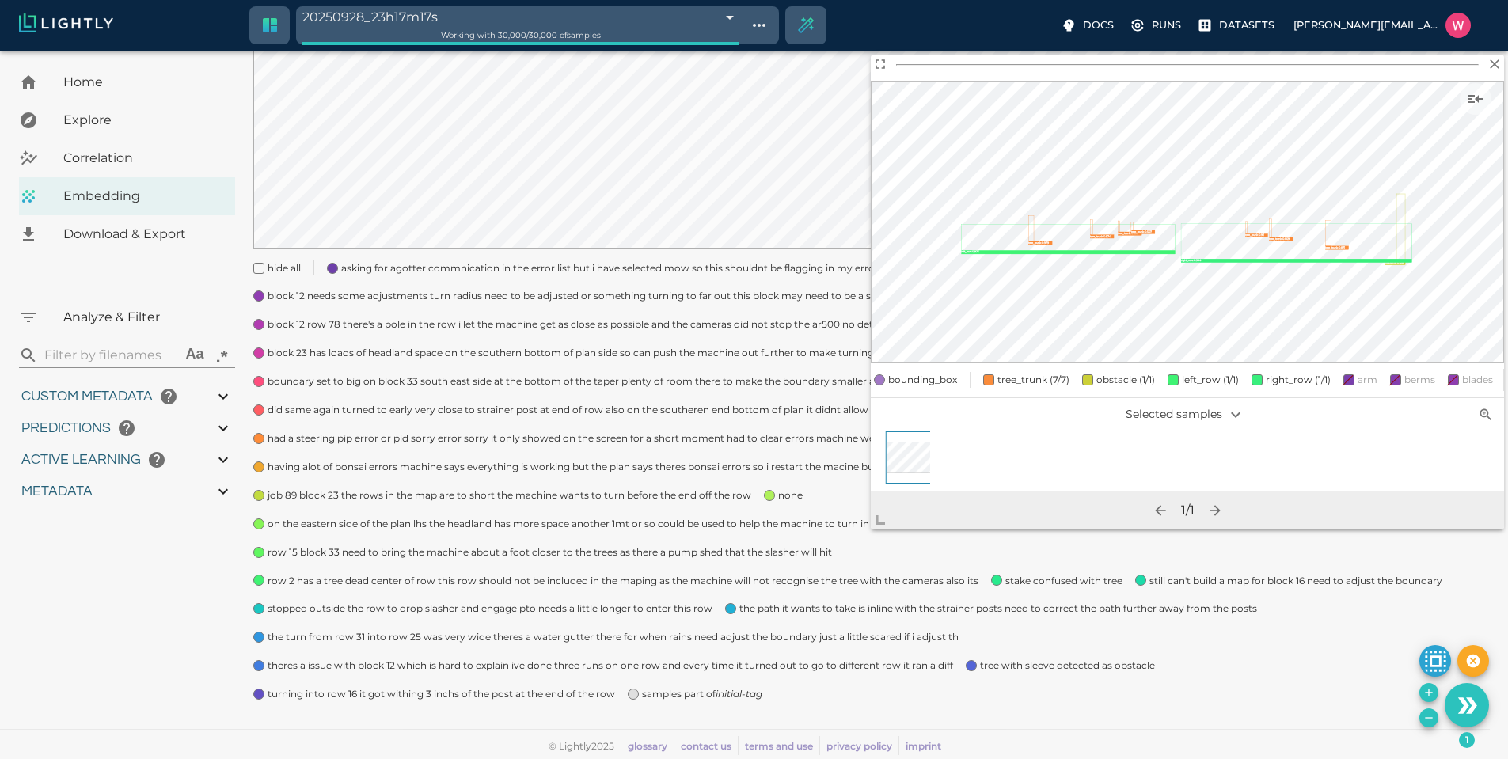
click at [787, 497] on span "none" at bounding box center [790, 496] width 25 height 16
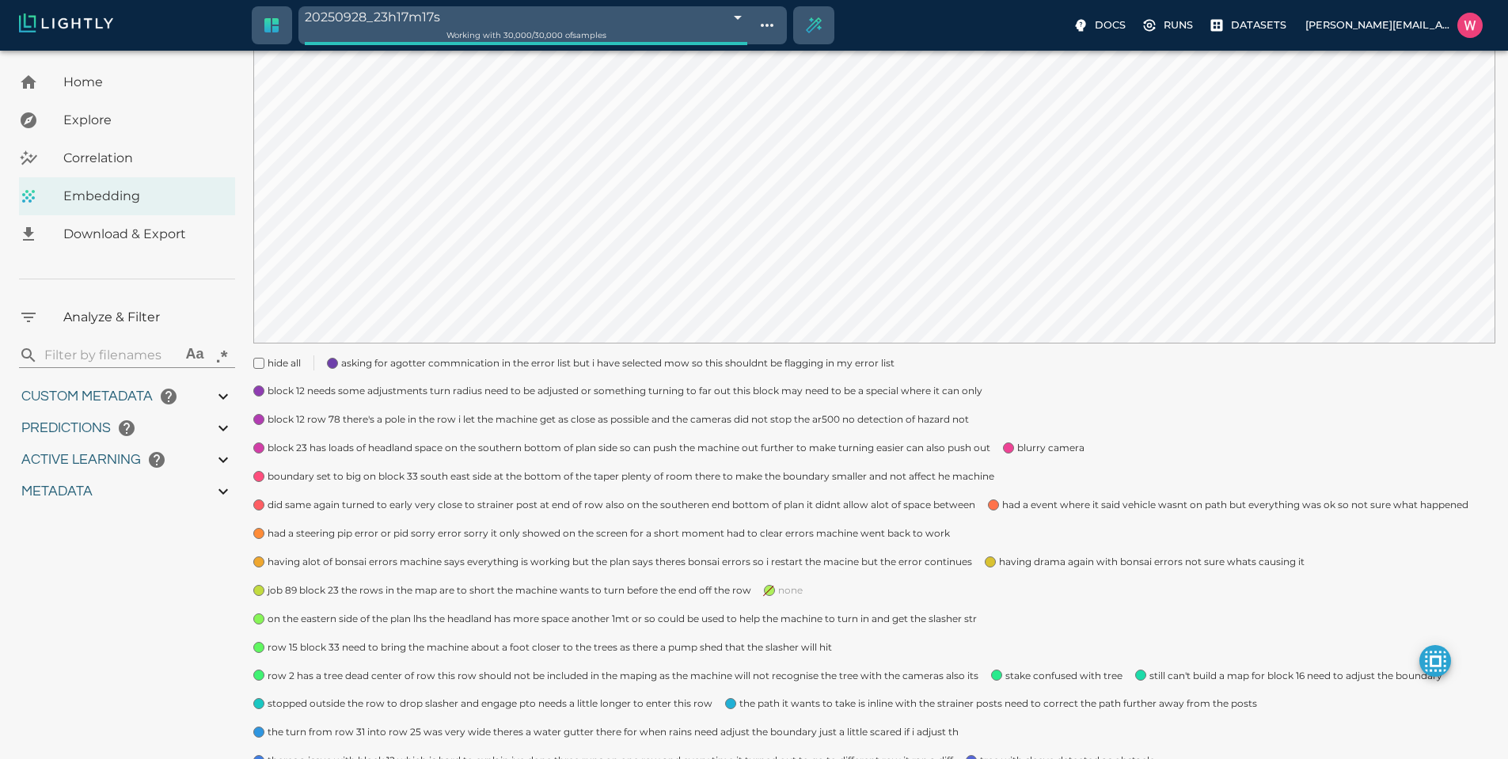
scroll to position [276, 0]
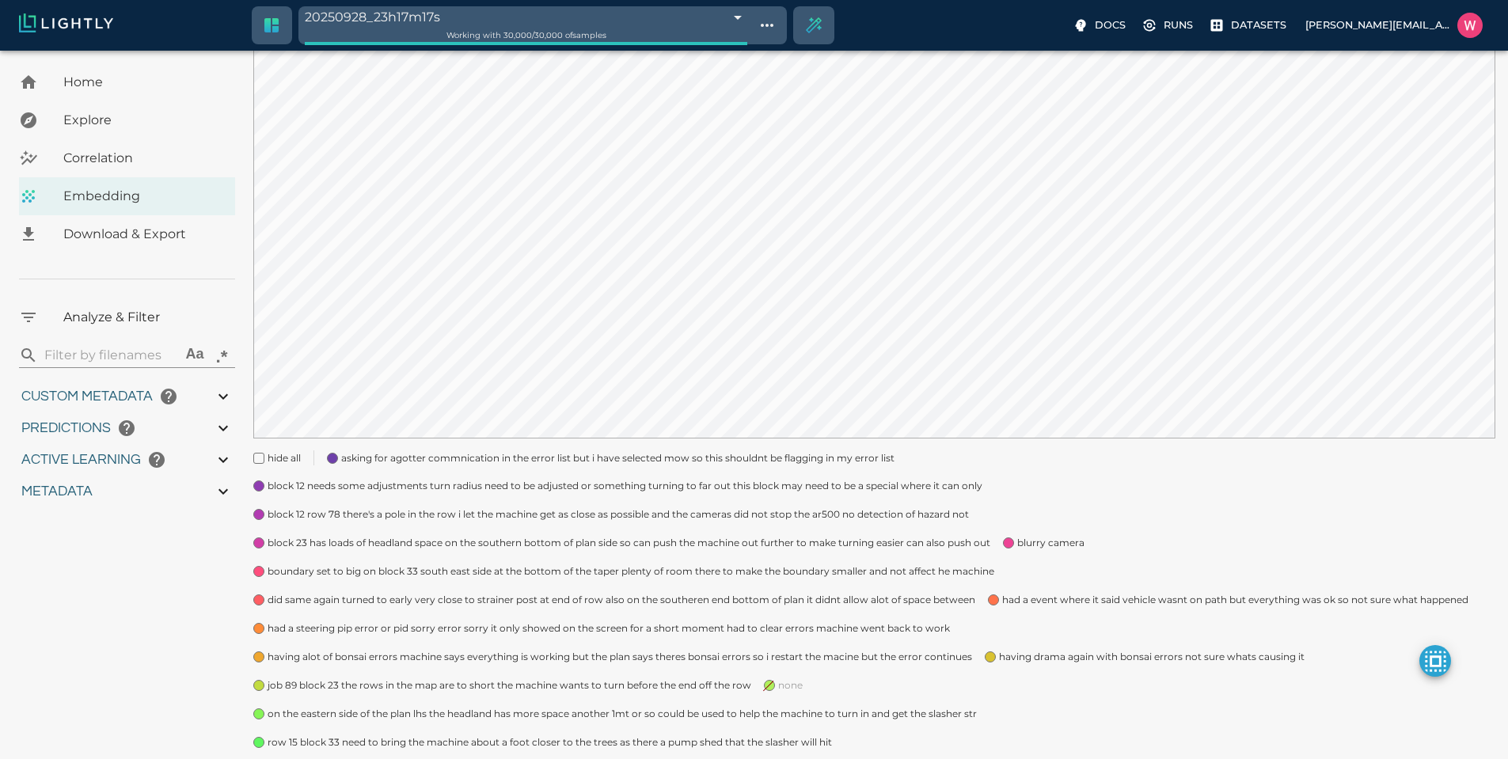
click at [1029, 545] on span "blurry camera" at bounding box center [1050, 543] width 67 height 16
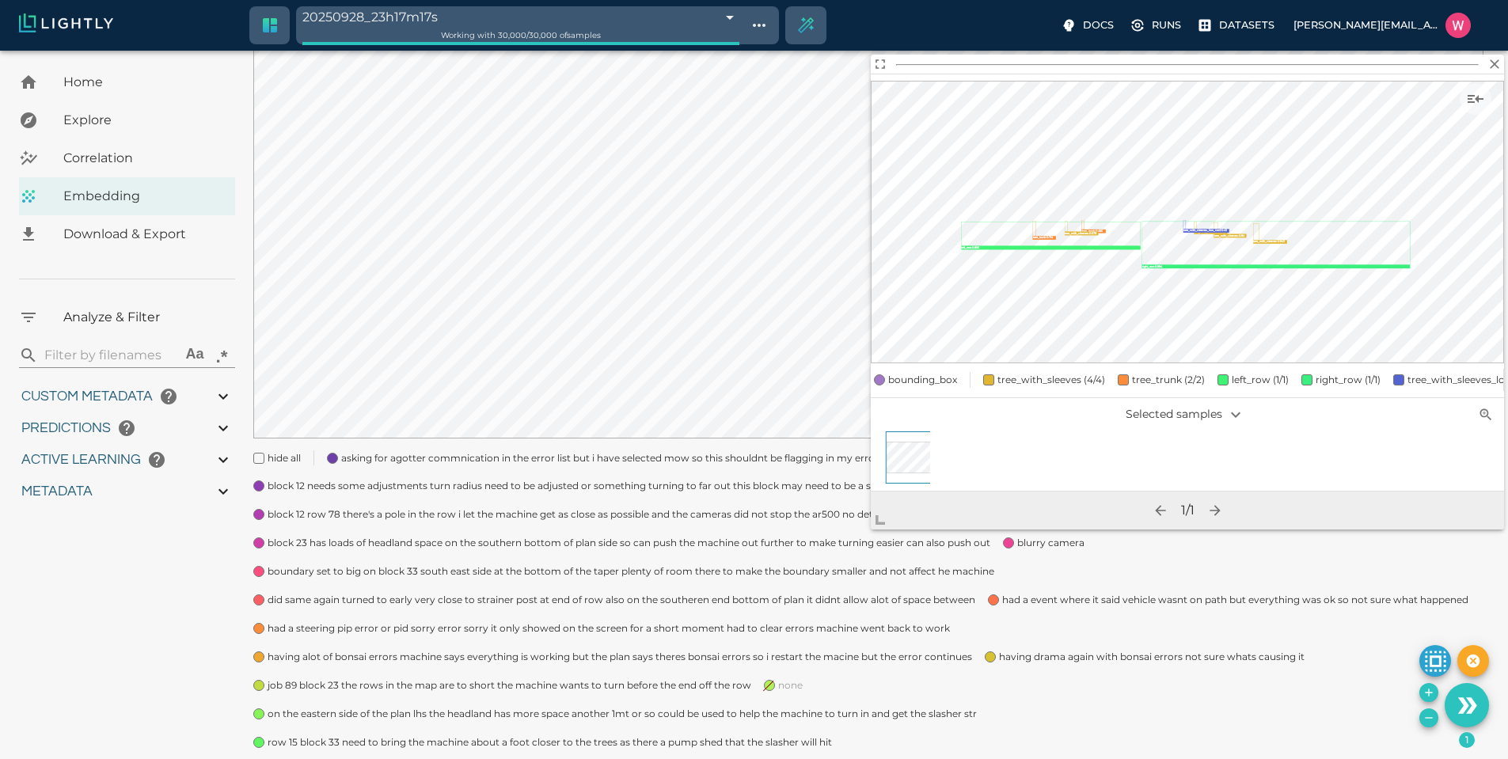
click at [203, 600] on div "Home Explore Correlation Embedding Download & Export Analyze & Filter ​ Aa .* C…" at bounding box center [126, 349] width 253 height 1124
click at [785, 684] on span "none" at bounding box center [790, 685] width 25 height 16
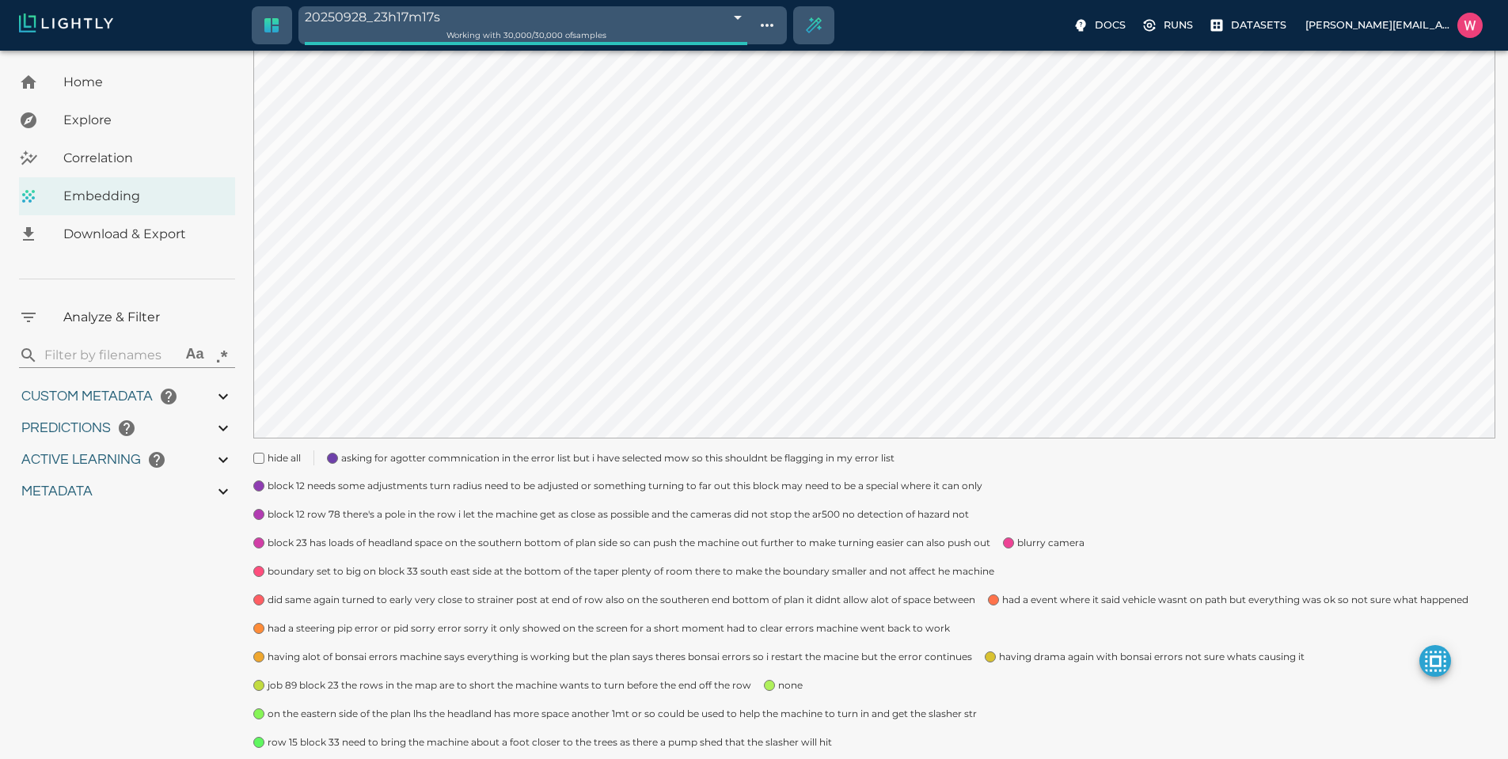
click at [786, 683] on span "none" at bounding box center [790, 685] width 25 height 16
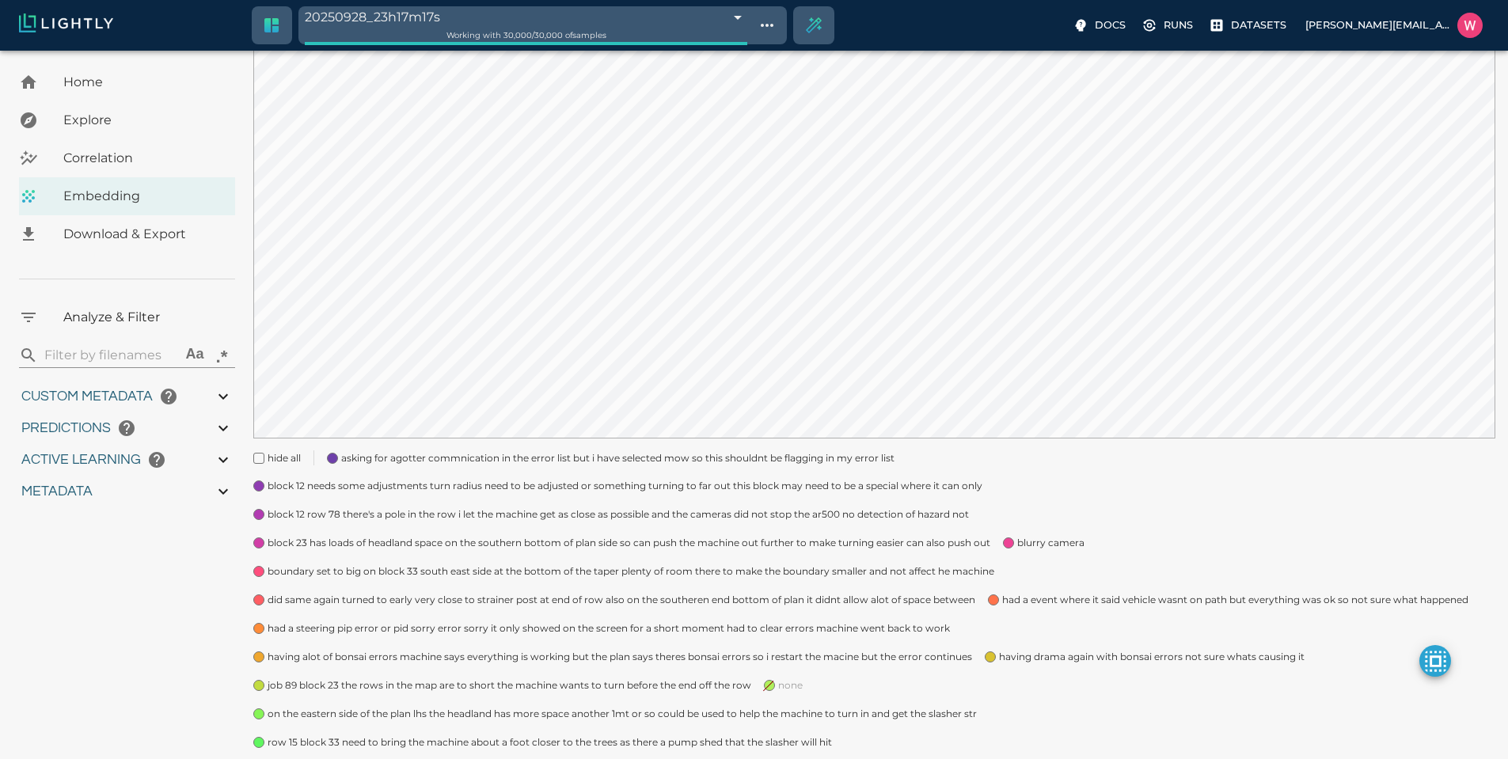
click at [786, 683] on span "none" at bounding box center [790, 685] width 25 height 16
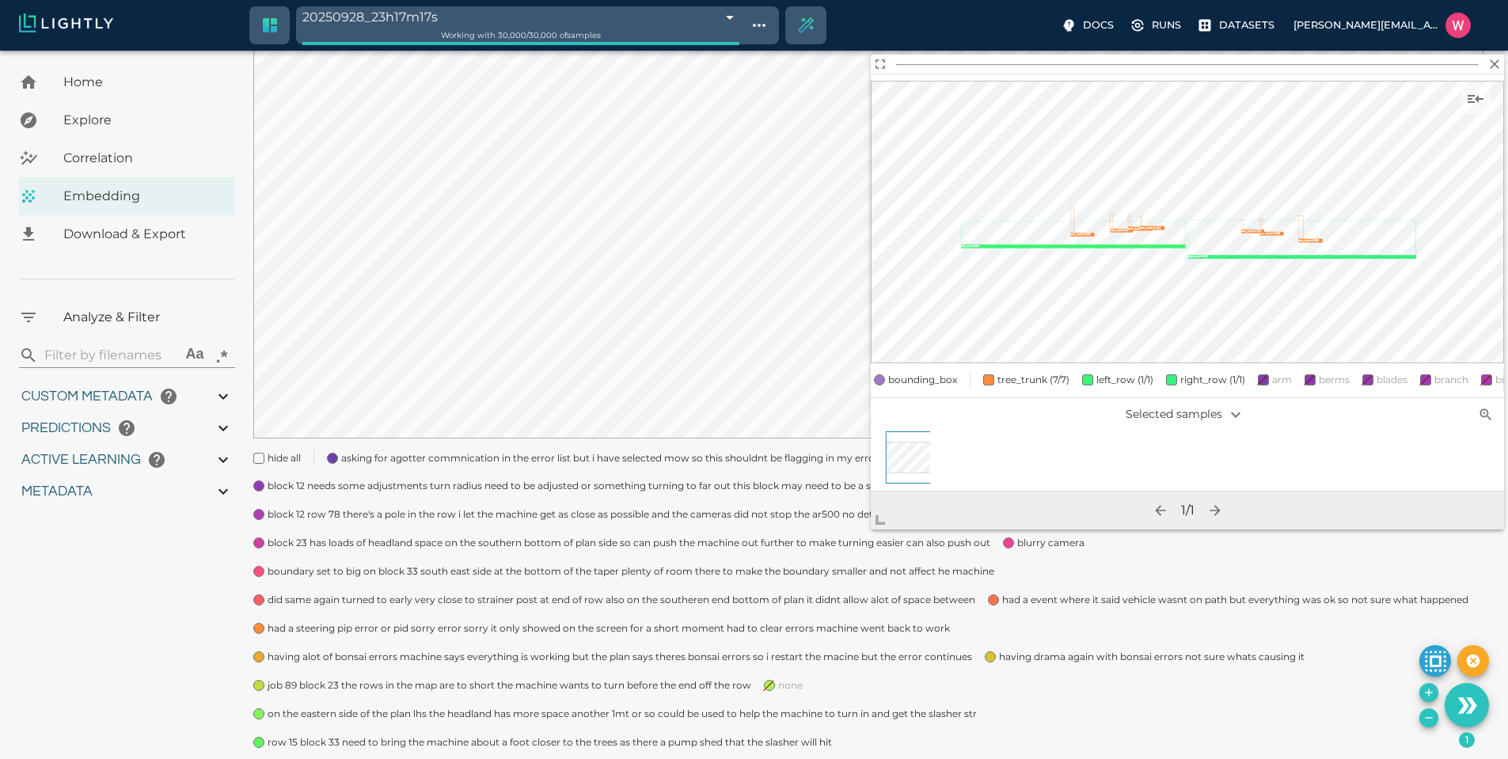
click at [921, 374] on span "bounding_box" at bounding box center [922, 380] width 69 height 16
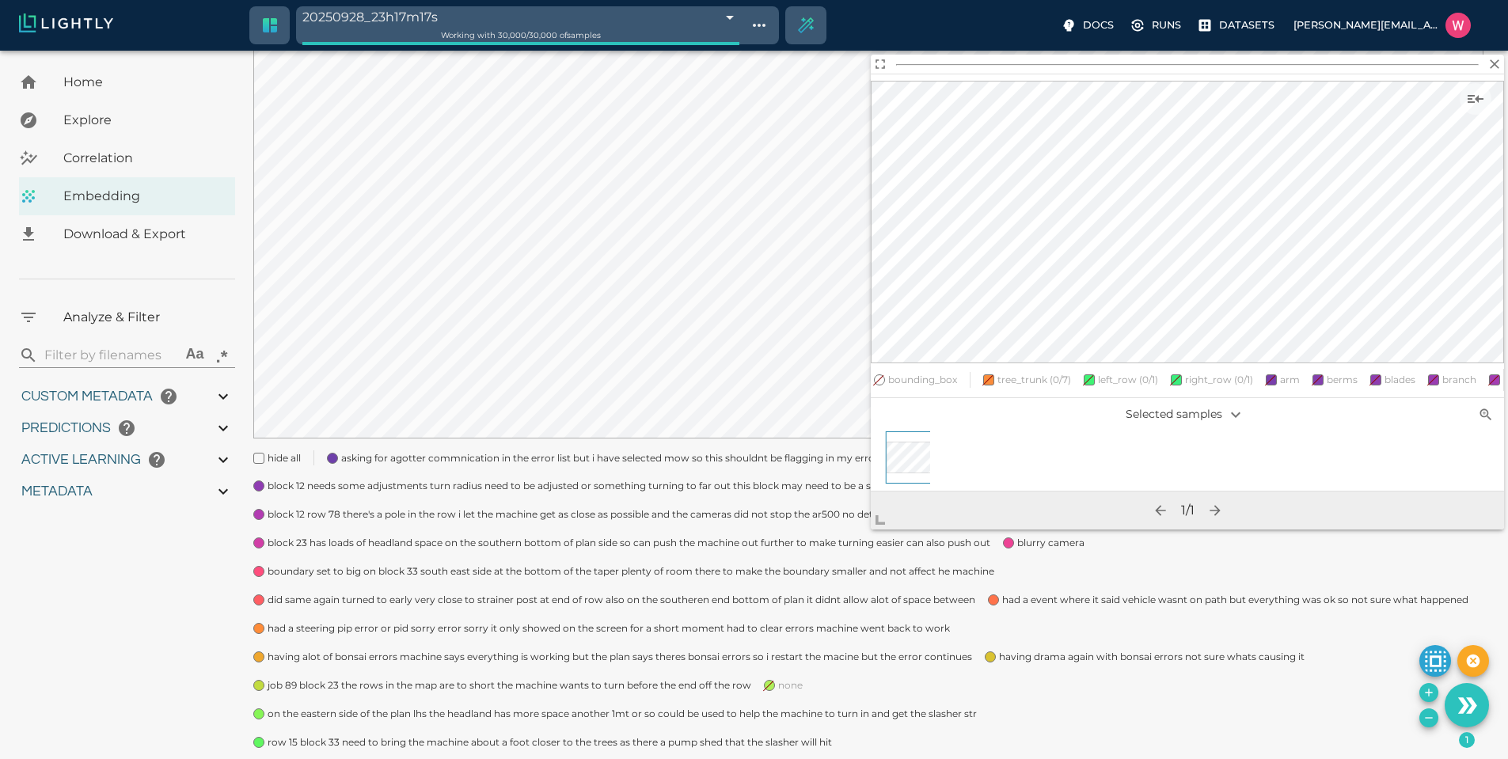
click at [924, 372] on span "bounding_box" at bounding box center [922, 380] width 69 height 16
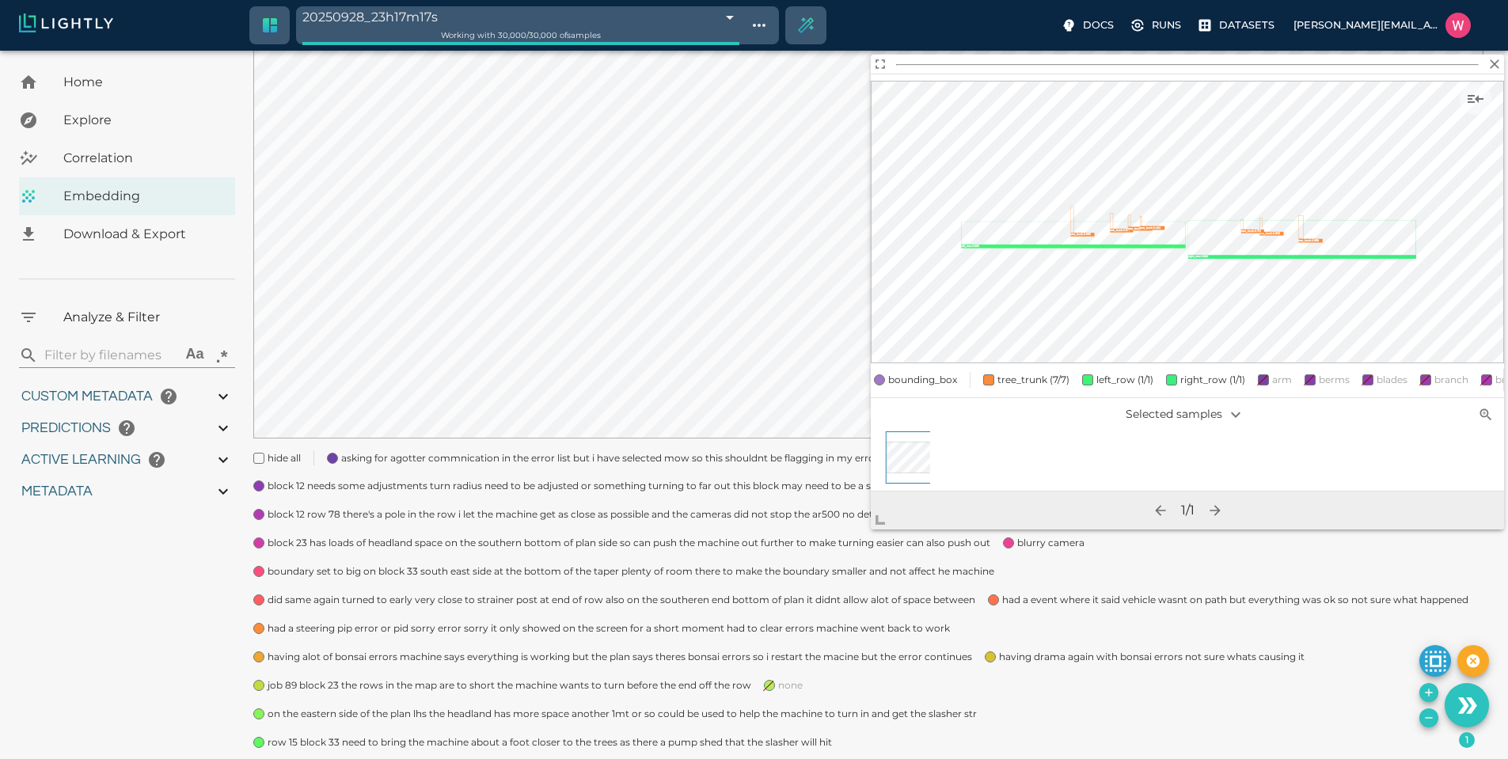
click at [925, 372] on span "bounding_box" at bounding box center [922, 380] width 69 height 16
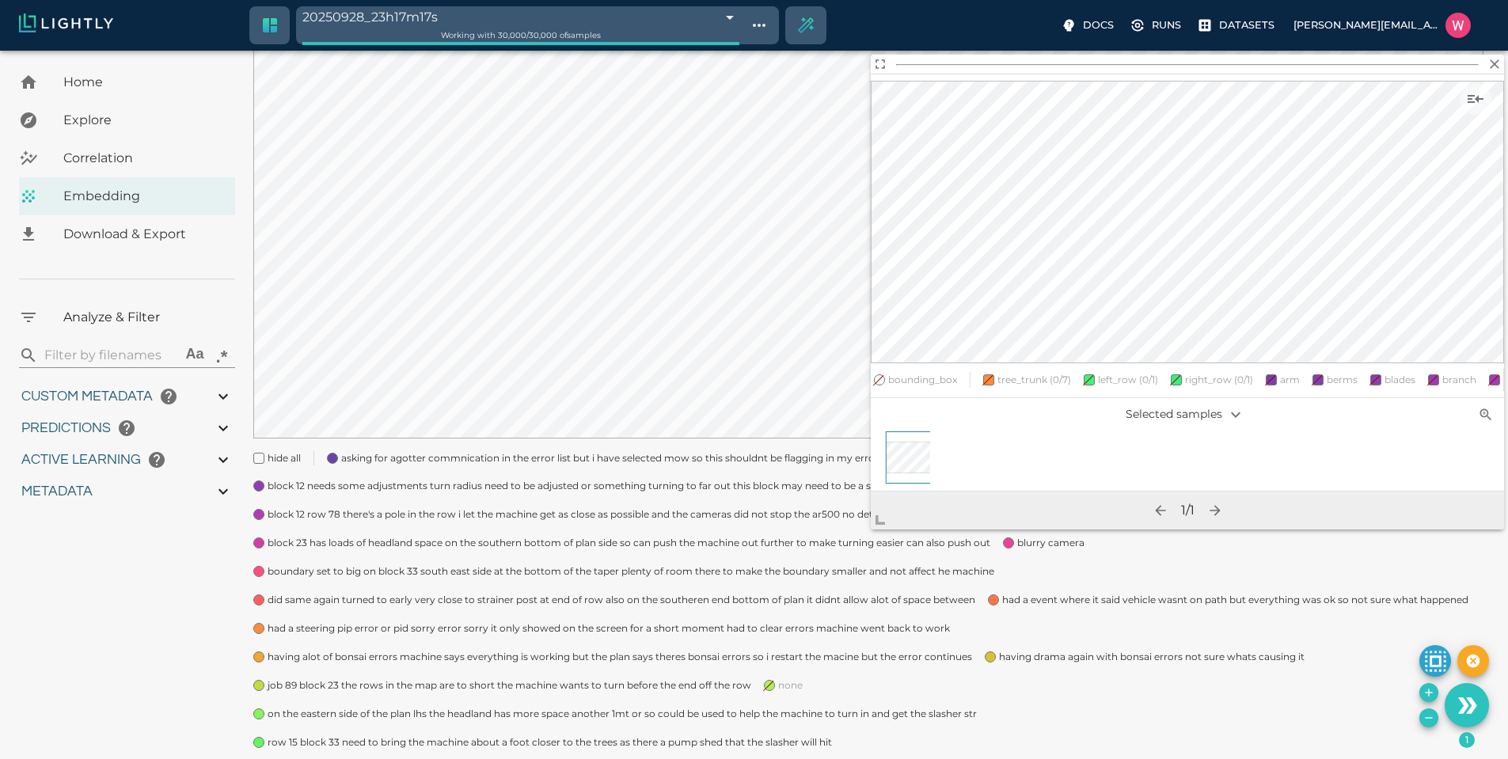
click at [925, 372] on span "bounding_box" at bounding box center [922, 380] width 69 height 16
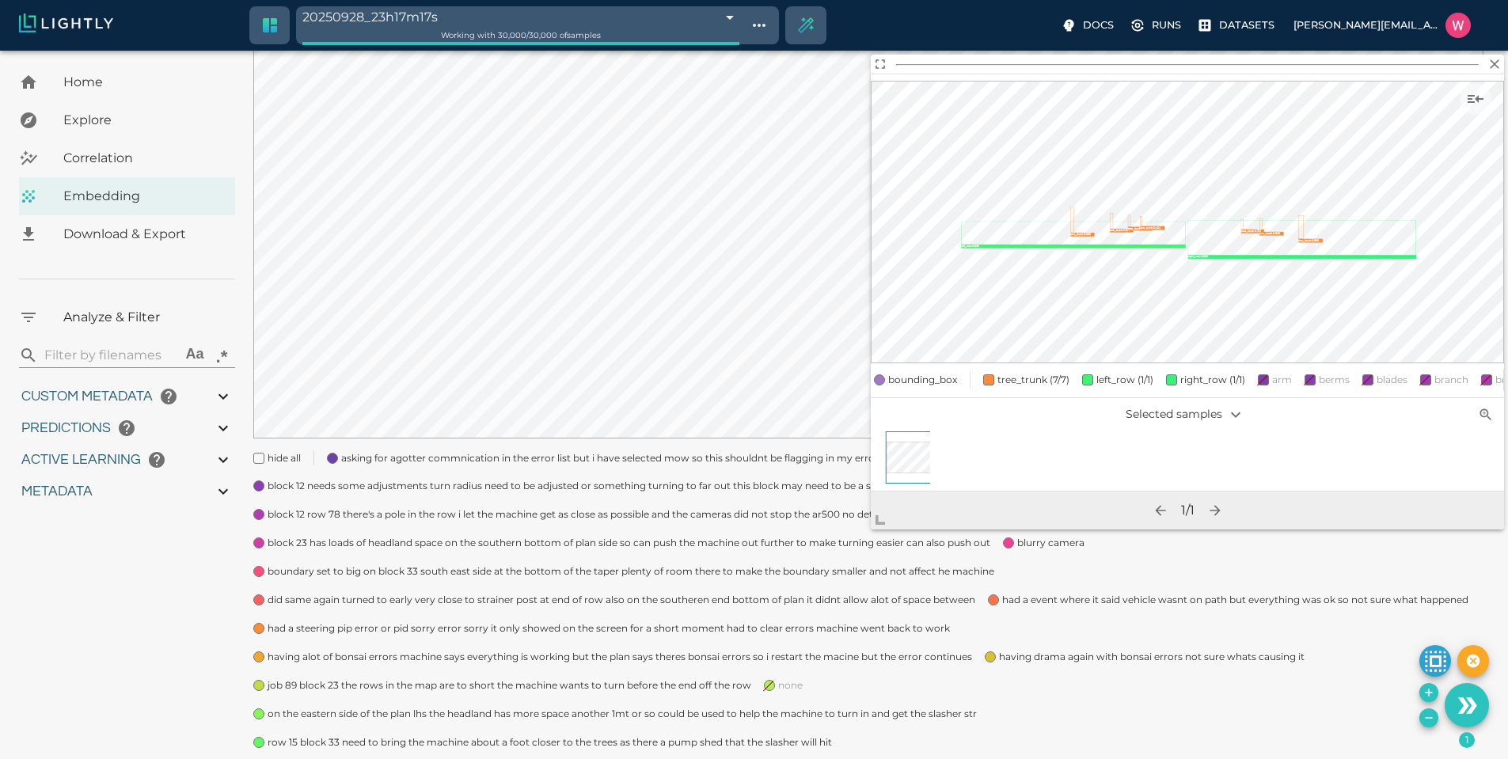
click at [926, 372] on span "bounding_box" at bounding box center [922, 380] width 69 height 16
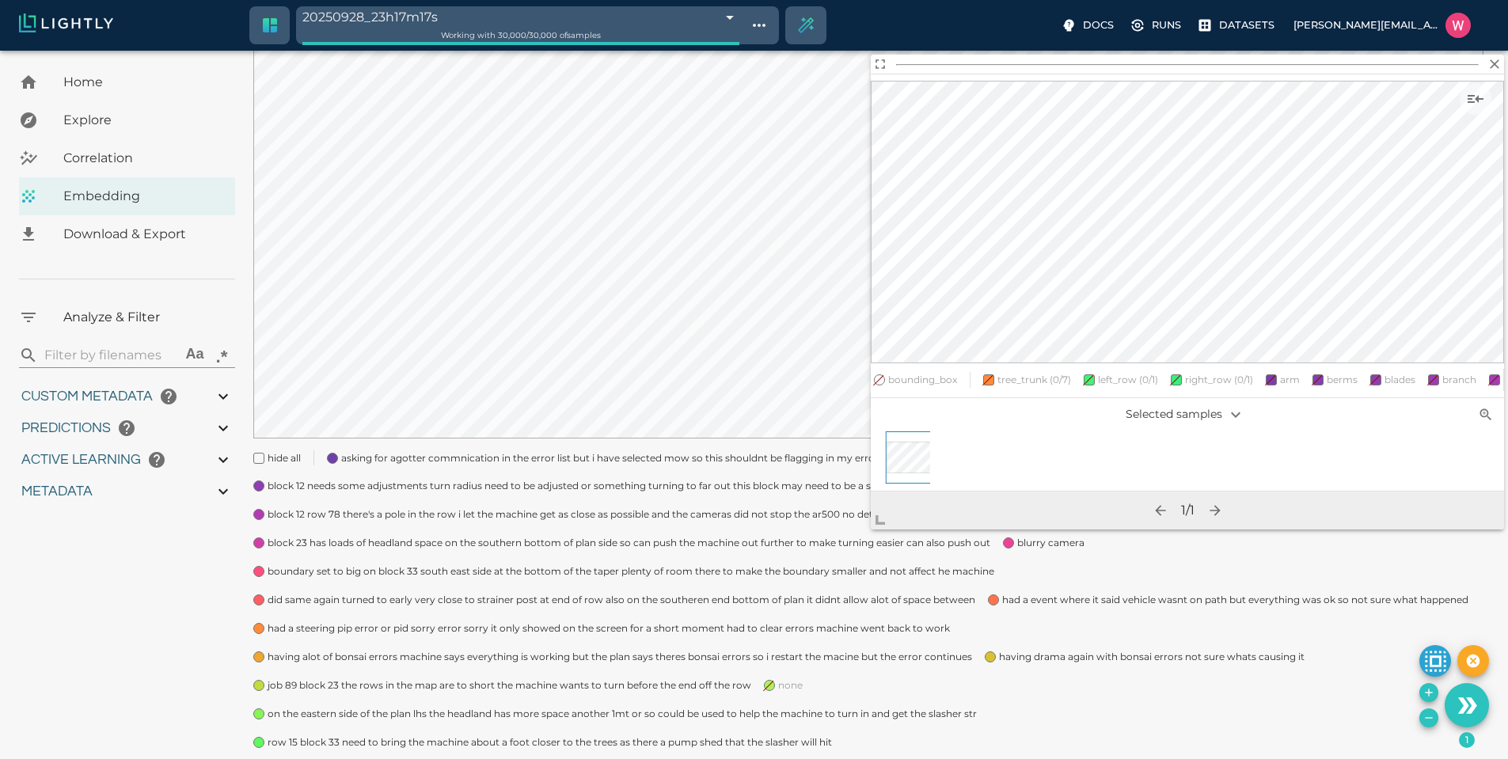
click at [926, 372] on span "bounding_box" at bounding box center [922, 380] width 69 height 16
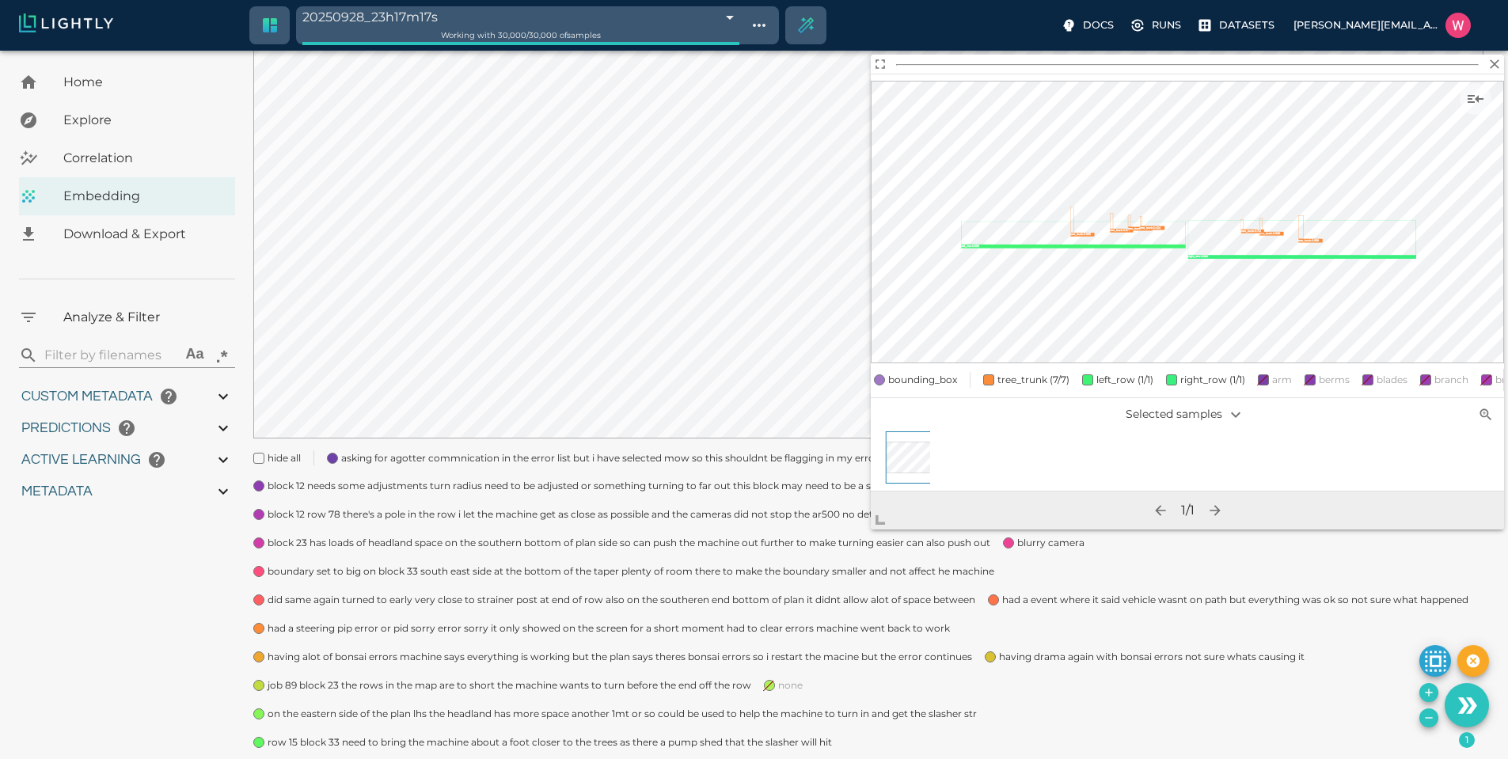
click at [926, 372] on span "bounding_box" at bounding box center [922, 380] width 69 height 16
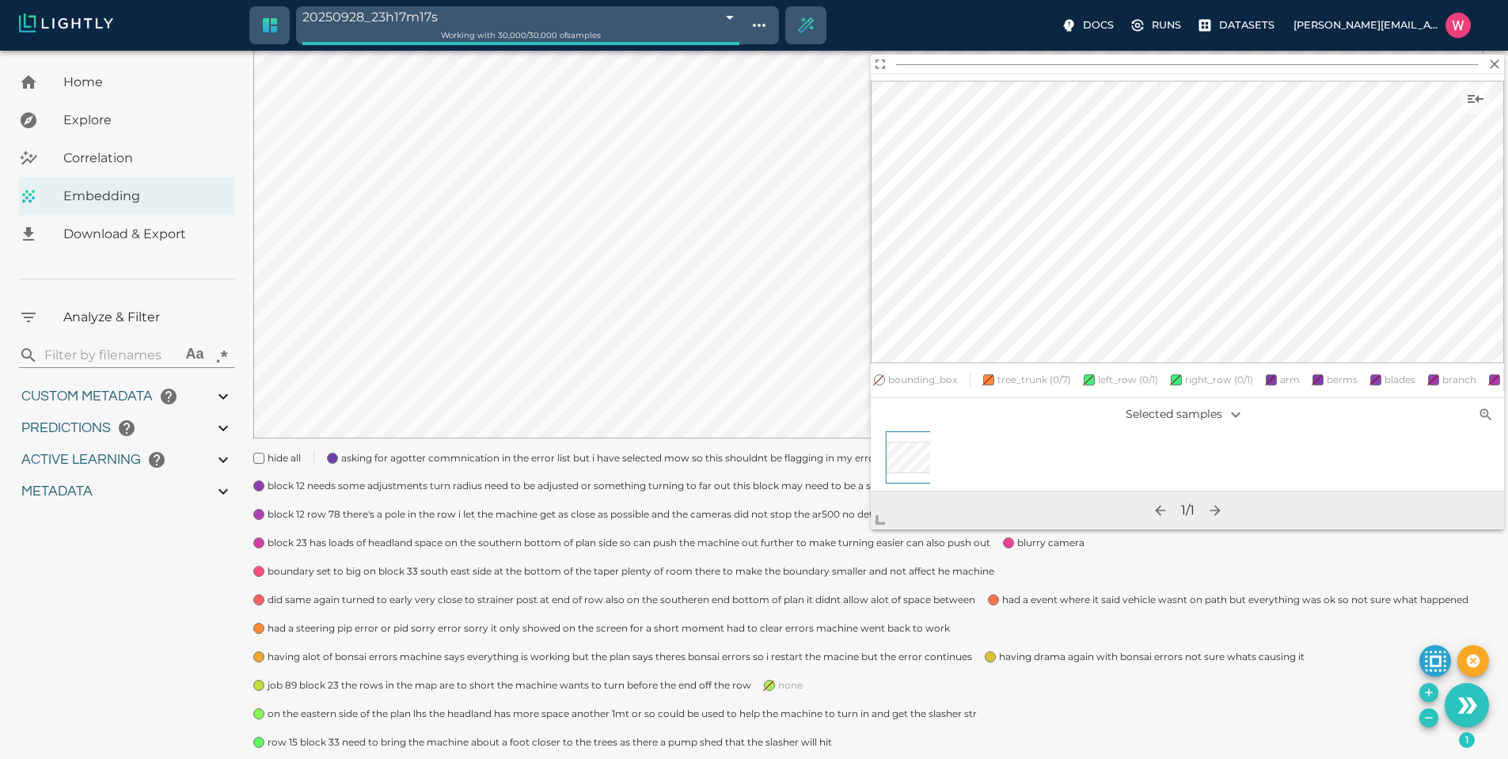
click at [926, 372] on span "bounding_box" at bounding box center [922, 380] width 69 height 16
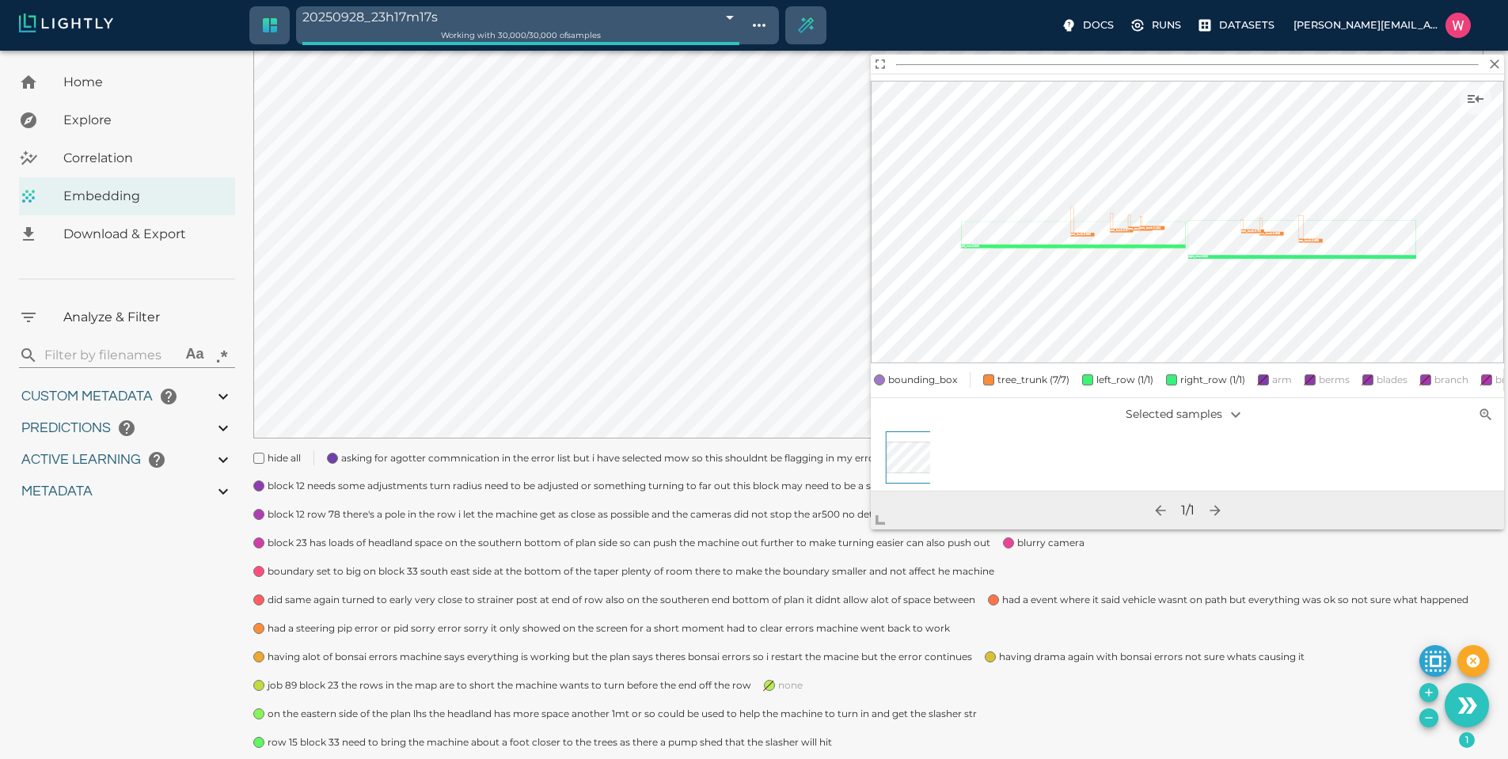
click at [927, 372] on span "bounding_box" at bounding box center [922, 380] width 69 height 16
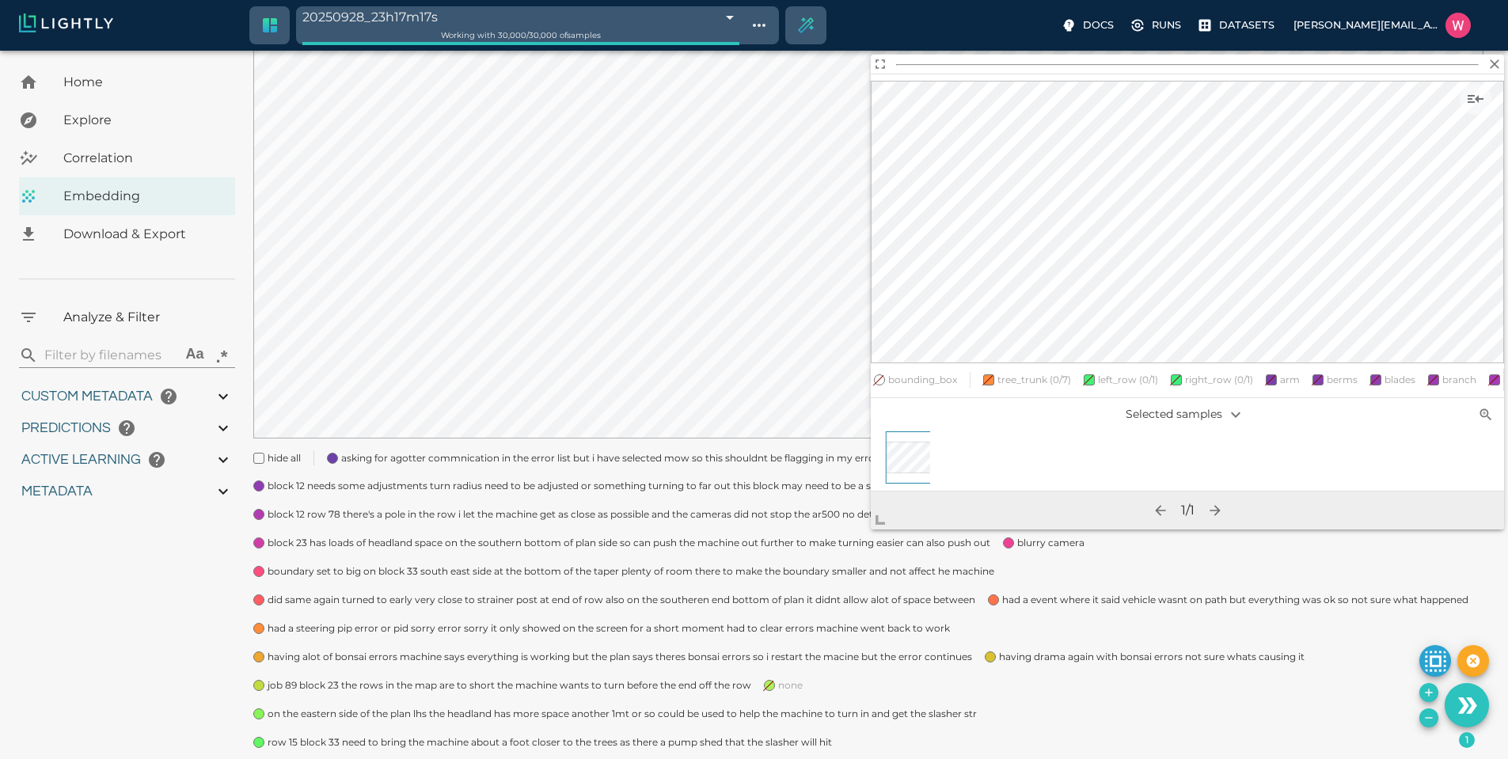
click at [927, 372] on span "bounding_box" at bounding box center [922, 380] width 69 height 16
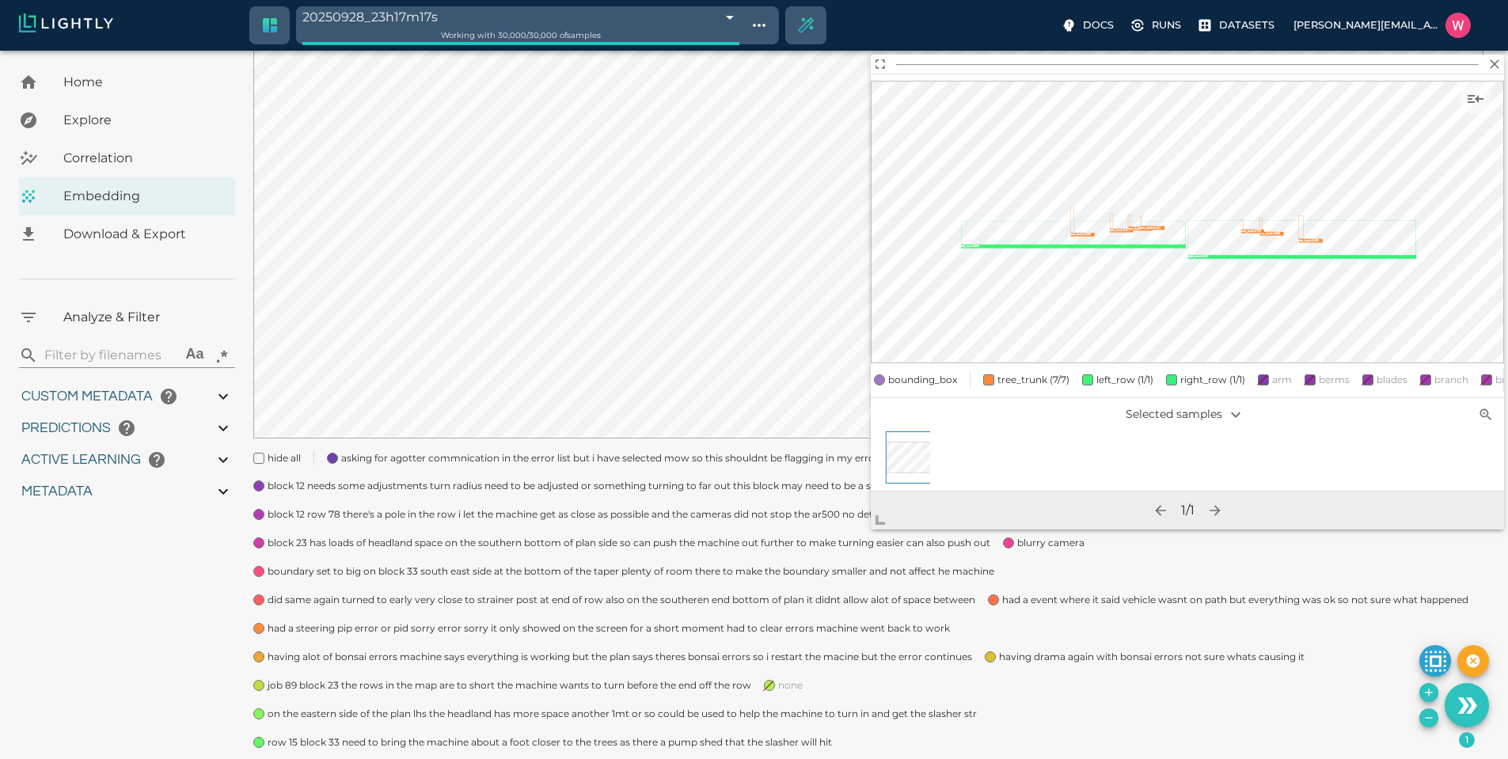
click at [989, 374] on span at bounding box center [988, 379] width 11 height 11
click at [990, 374] on span at bounding box center [988, 379] width 11 height 11
click at [991, 374] on span at bounding box center [988, 379] width 11 height 11
click at [972, 372] on div "tree_trunk (7/7)" at bounding box center [1019, 380] width 99 height 16
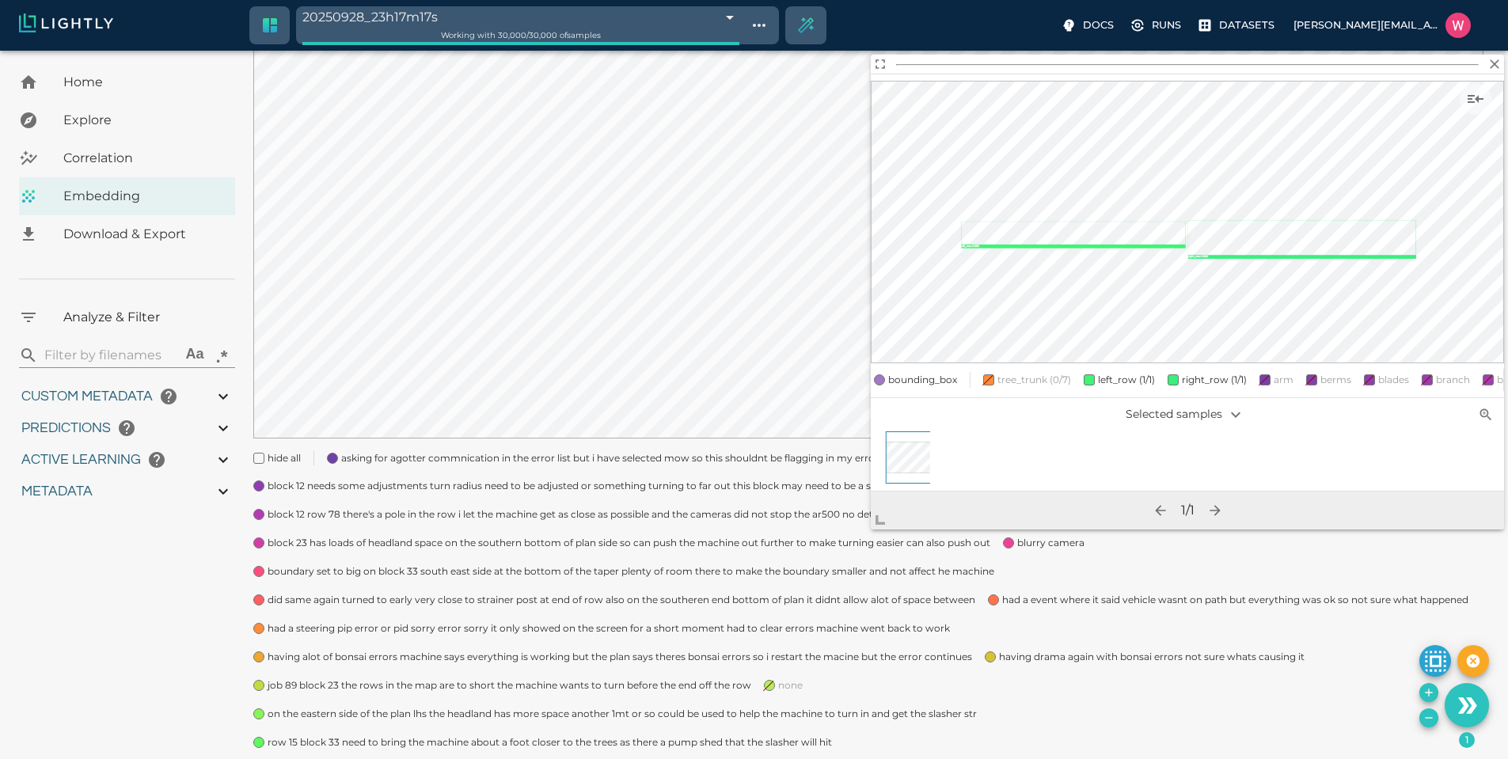
click at [966, 372] on div at bounding box center [963, 380] width 13 height 16
click at [951, 372] on span "bounding_box" at bounding box center [922, 380] width 69 height 16
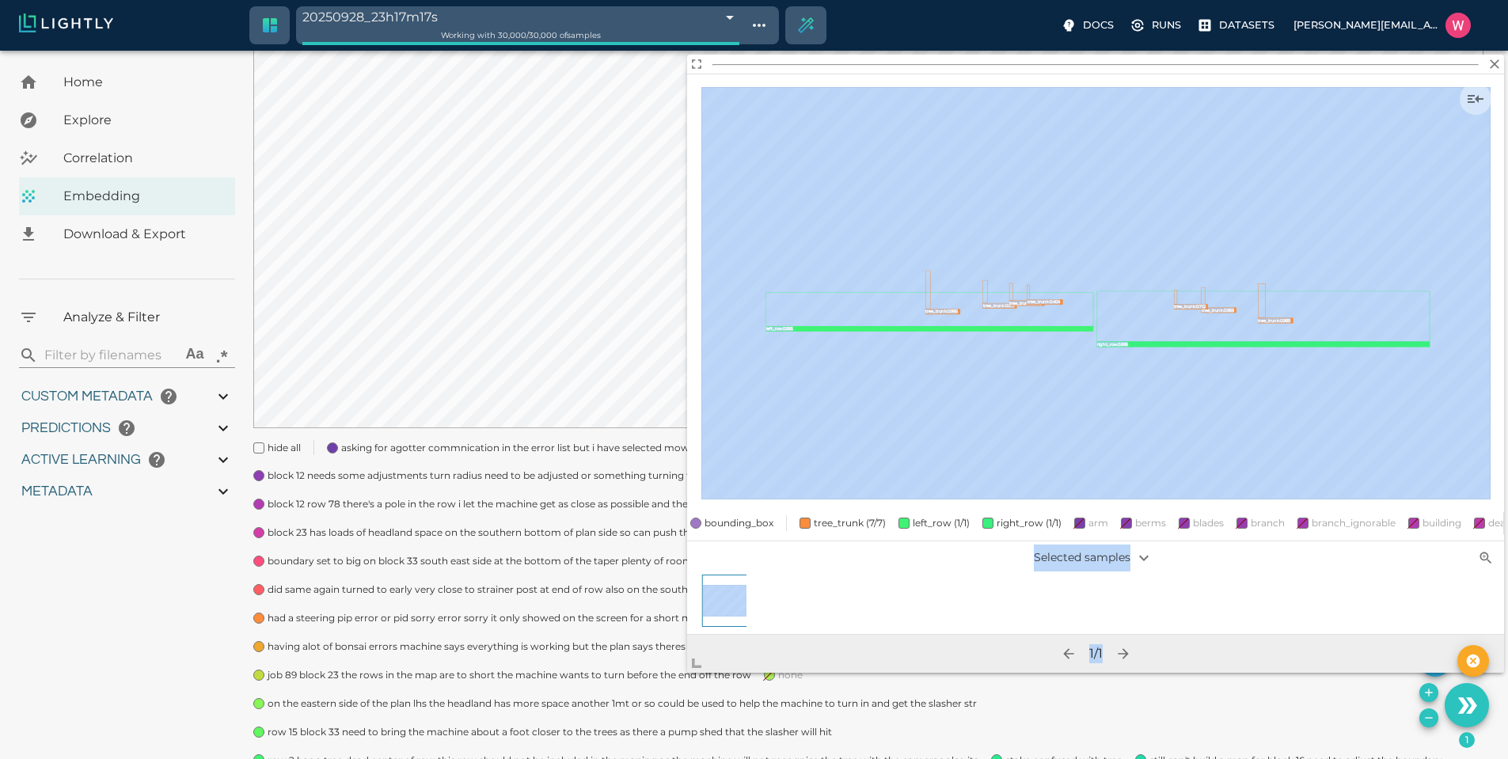
scroll to position [425, 0]
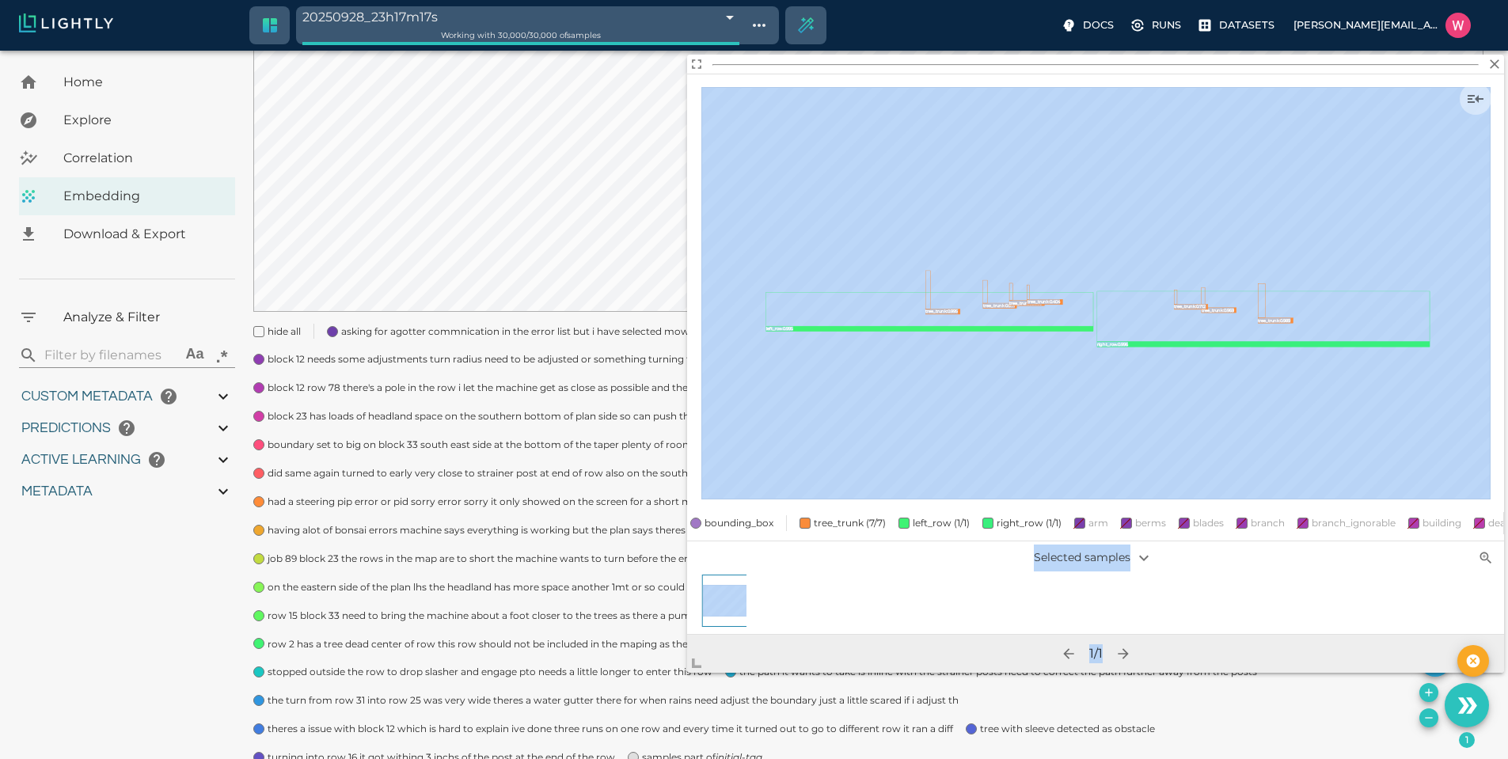
drag, startPoint x: 886, startPoint y: 522, endPoint x: 606, endPoint y: 651, distance: 308.5
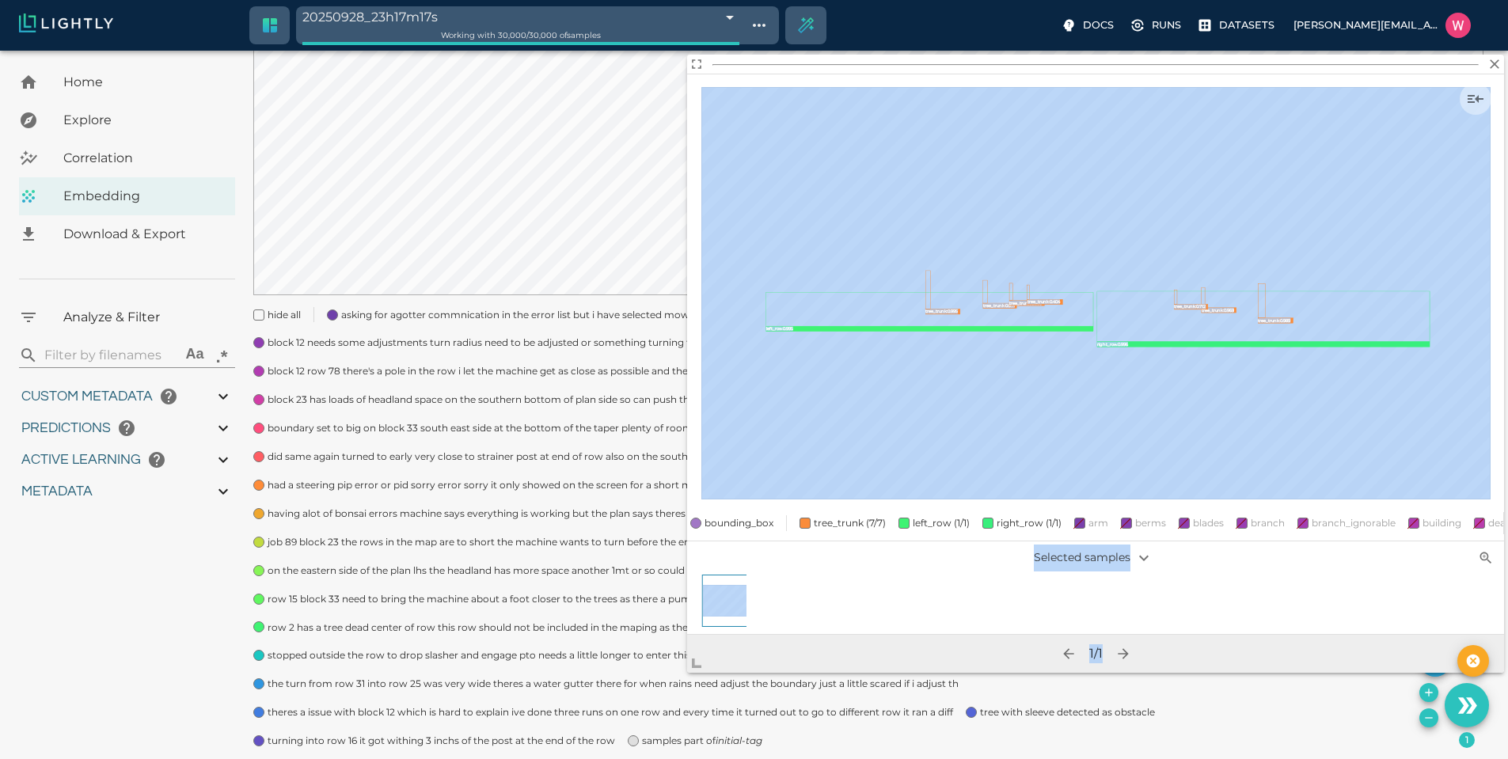
click at [543, 737] on body "20250928_23h17m17s 68d9c1fd8ad0b7a7cfdf5351 Working with 30,000 / 30,000 of sam…" at bounding box center [754, 218] width 1508 height 1175
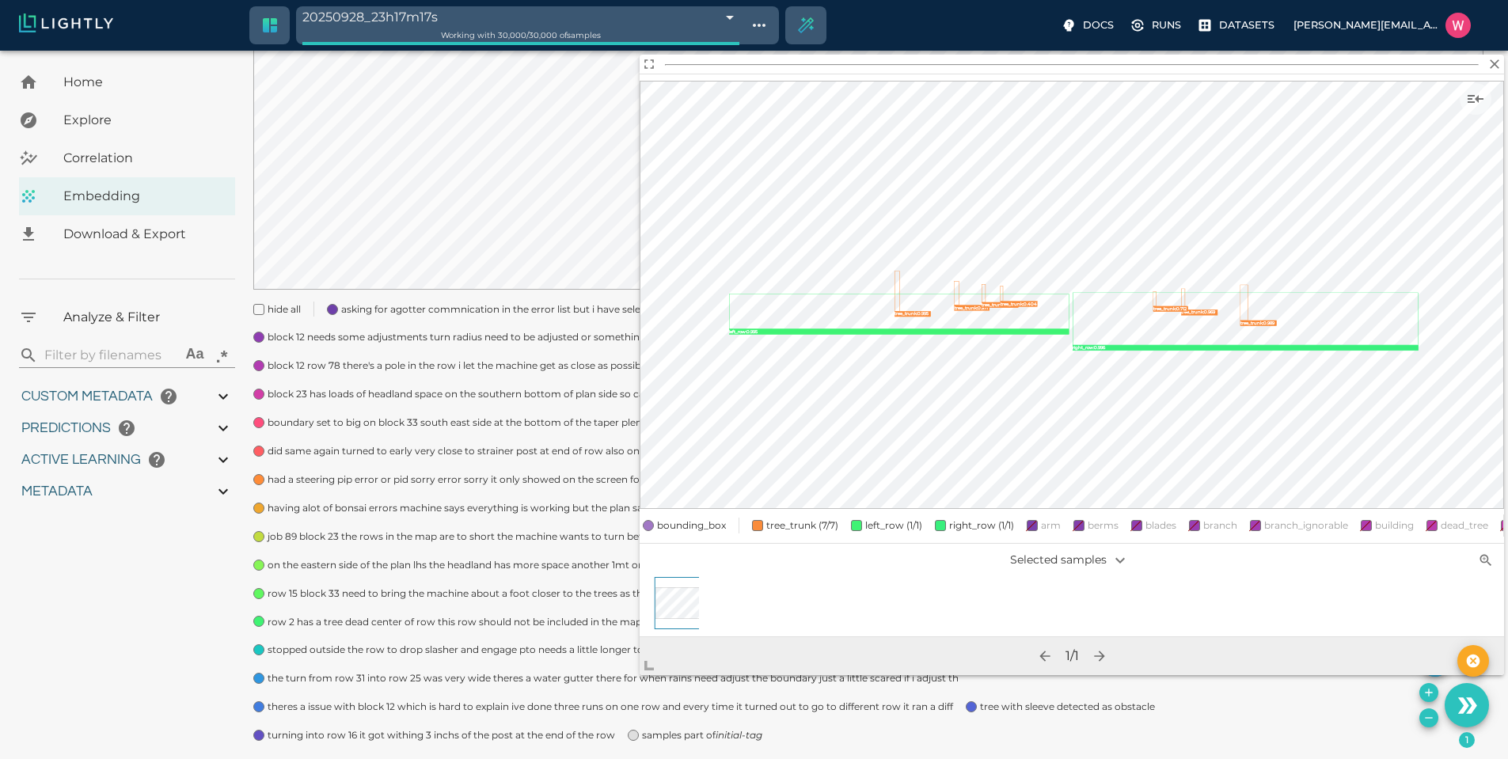
click at [670, 518] on span "bounding_box" at bounding box center [691, 526] width 69 height 16
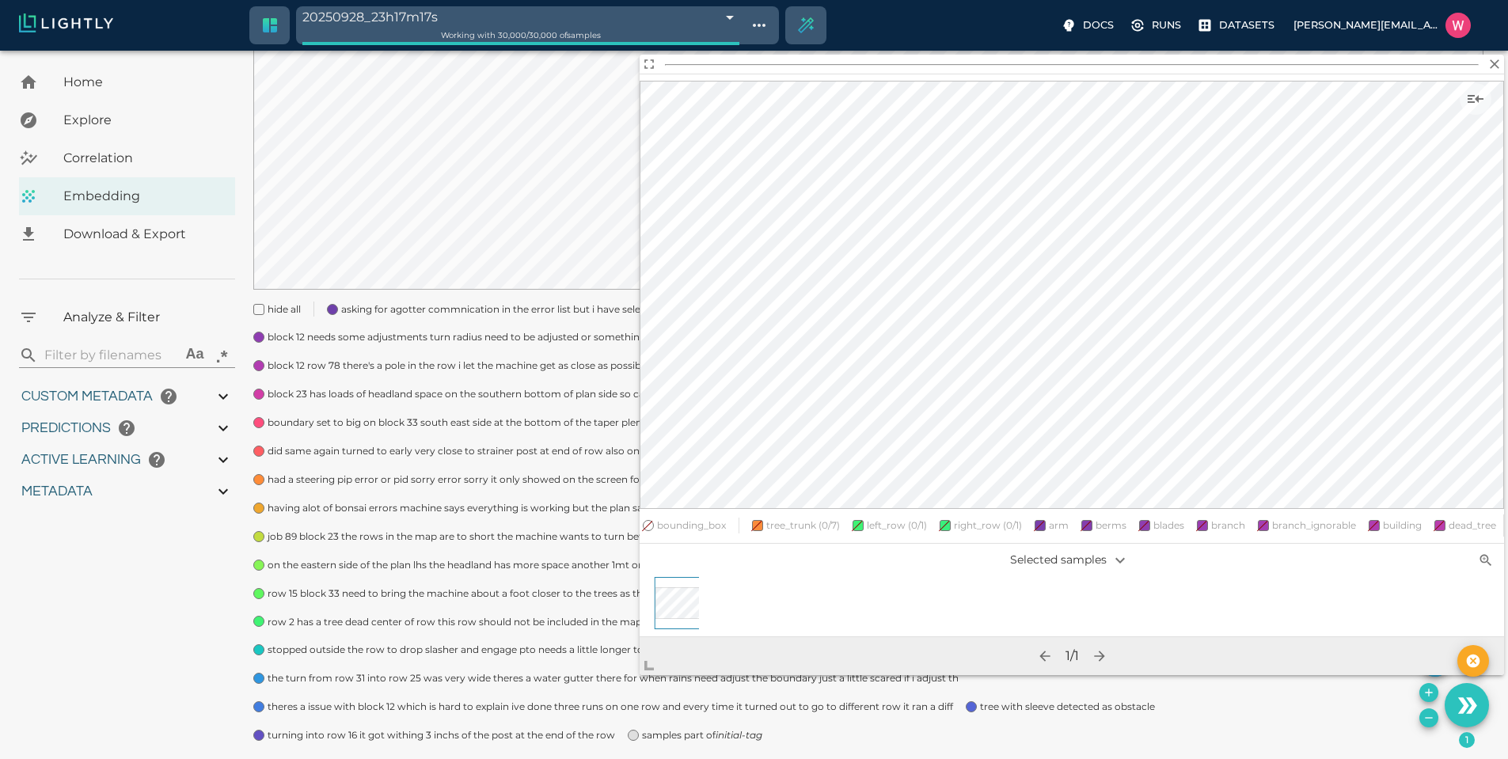
click at [670, 518] on span "bounding_box" at bounding box center [691, 526] width 69 height 16
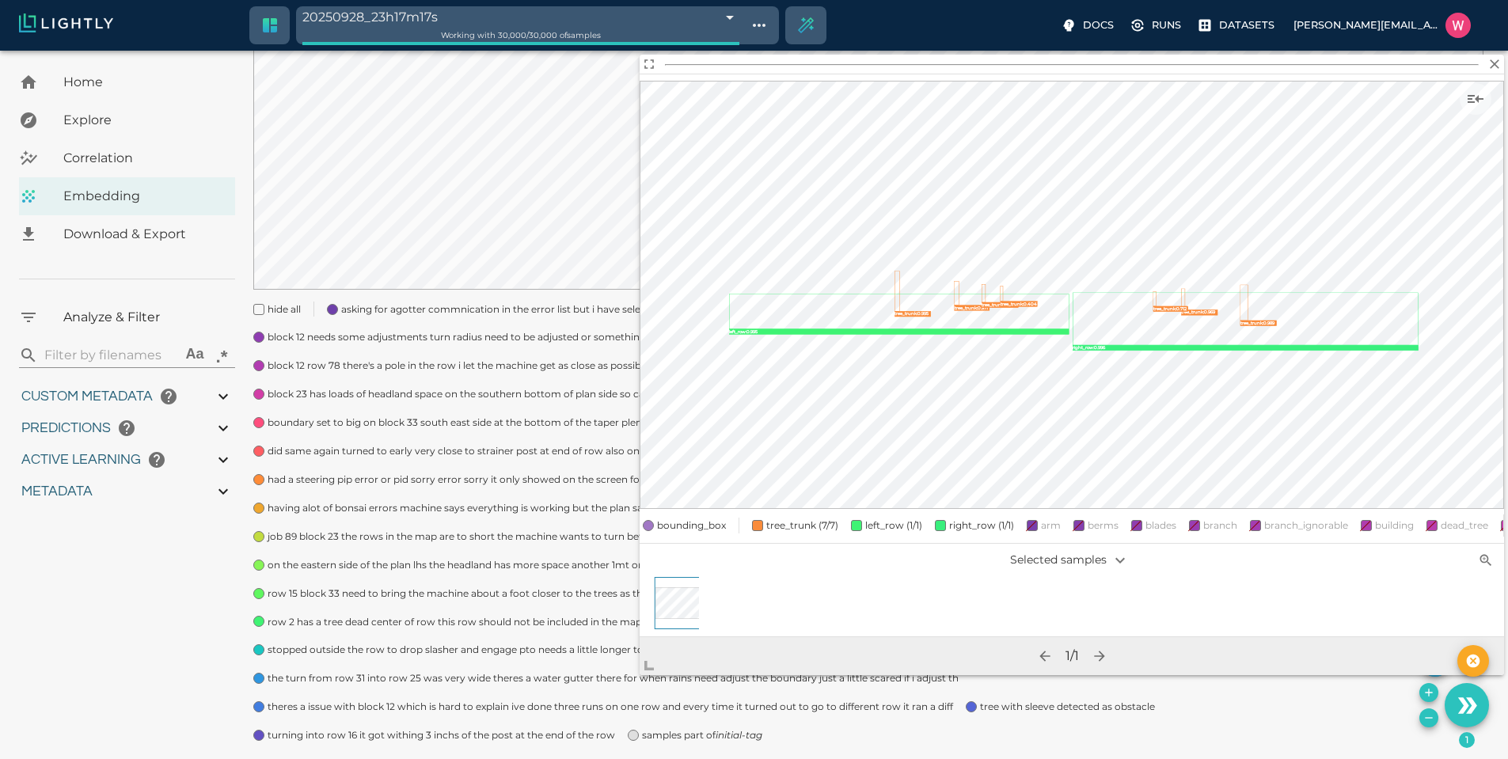
click at [670, 518] on span "bounding_box" at bounding box center [691, 526] width 69 height 16
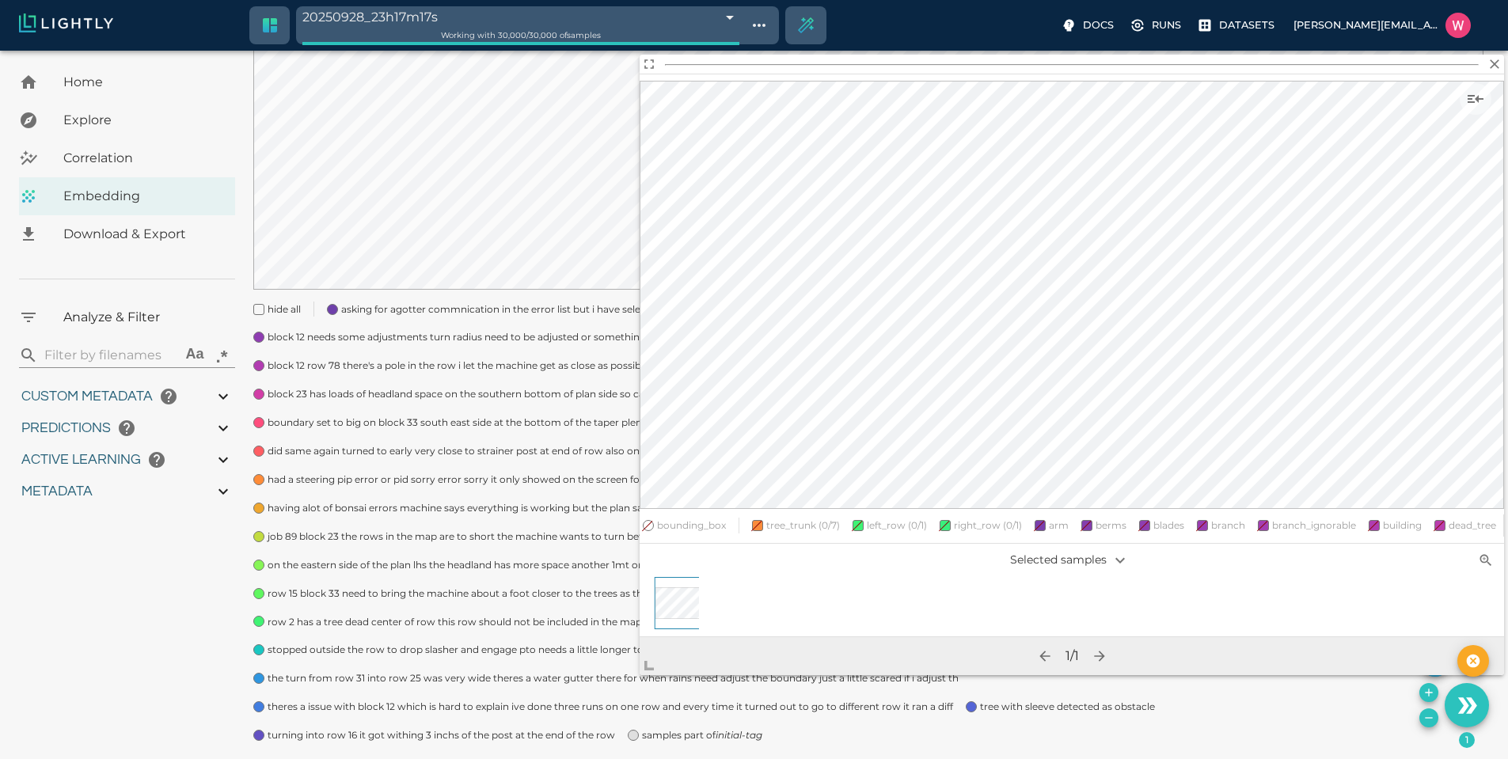
click at [670, 518] on span "bounding_box" at bounding box center [691, 526] width 69 height 16
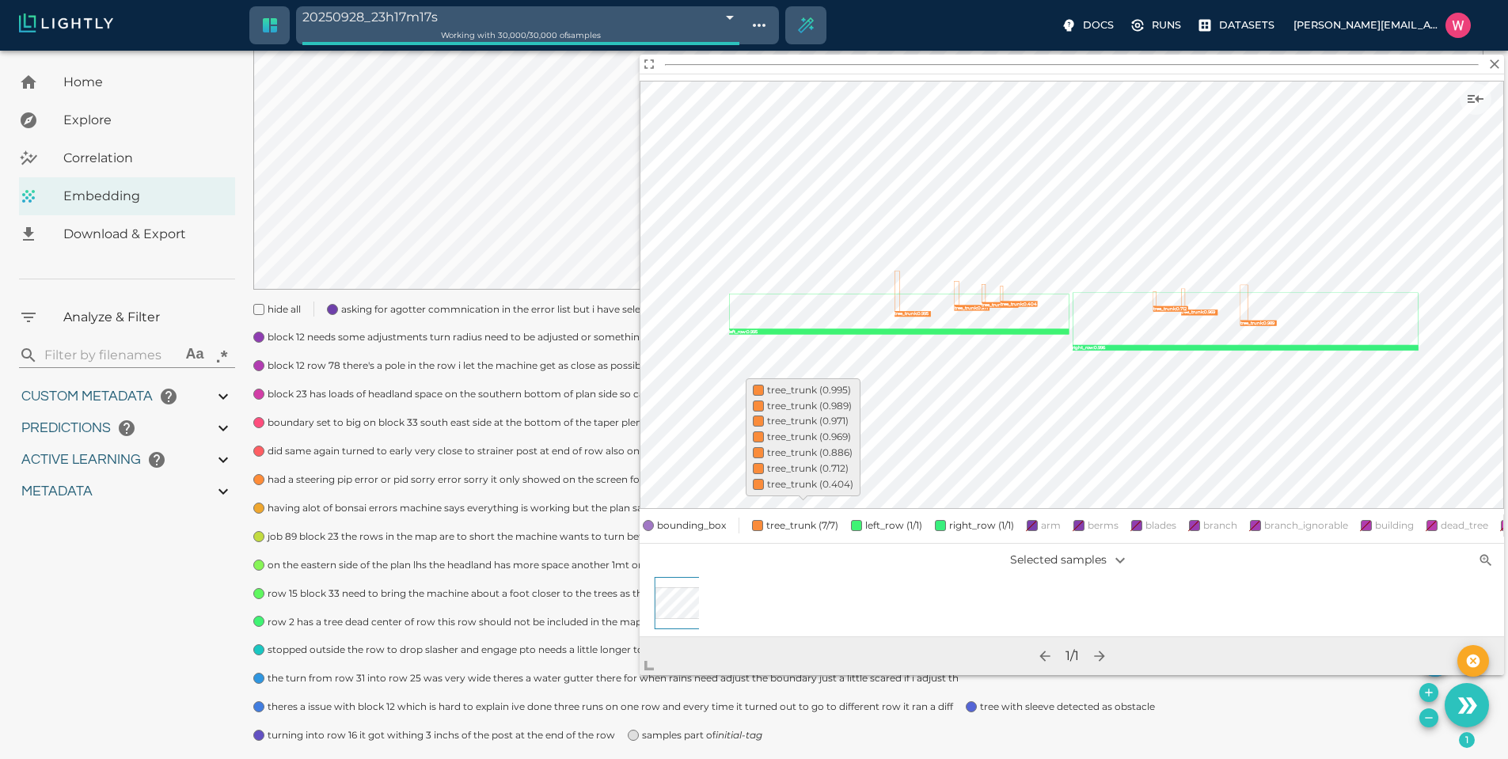
click at [775, 519] on span "tree_trunk (7/7)" at bounding box center [802, 525] width 72 height 12
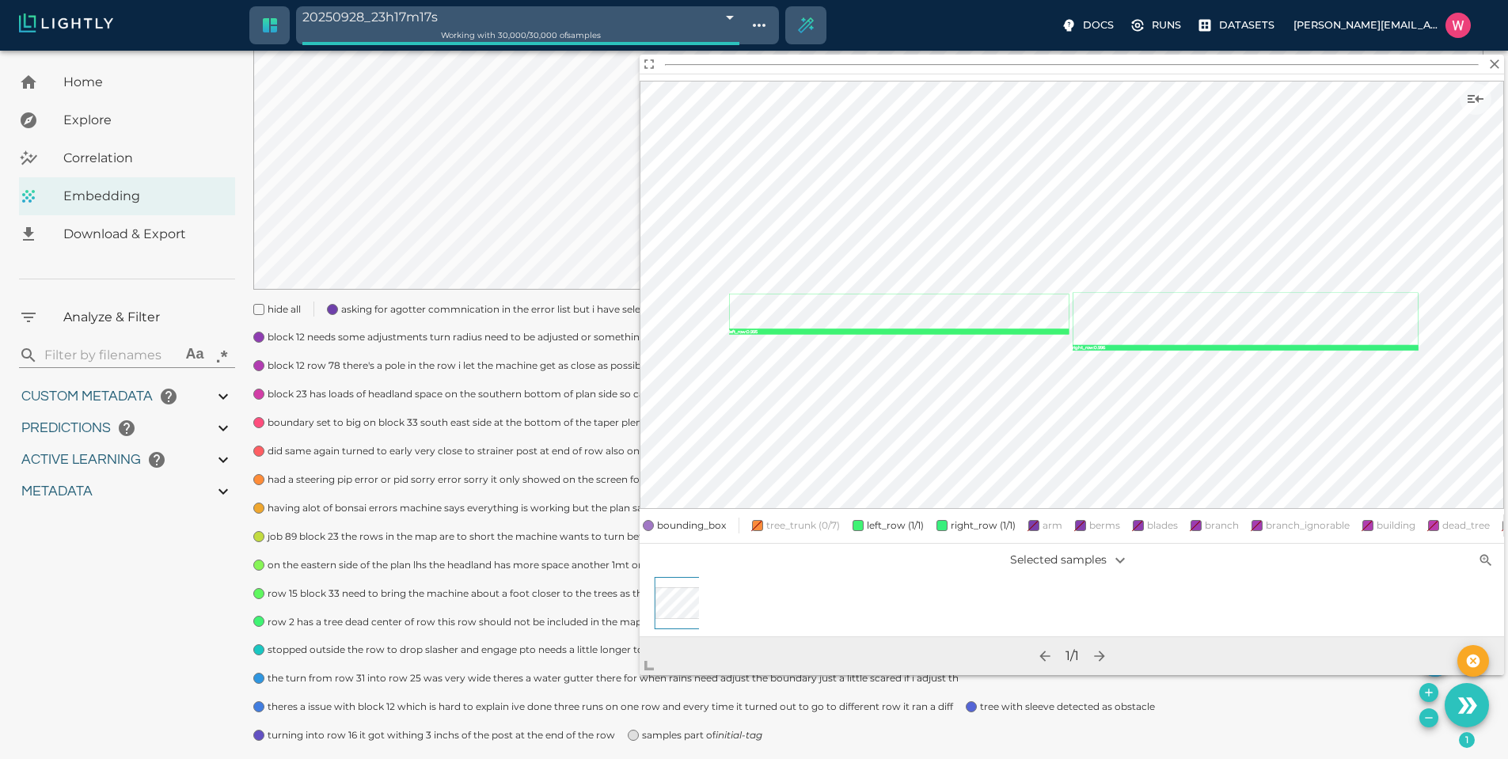
click at [861, 520] on span at bounding box center [857, 525] width 11 height 11
click at [921, 519] on span "left_row (0/1)" at bounding box center [897, 525] width 60 height 12
click at [992, 519] on span "right_row (1/1)" at bounding box center [983, 525] width 65 height 12
click at [1031, 520] on span at bounding box center [1036, 525] width 11 height 11
click at [733, 518] on div at bounding box center [732, 526] width 13 height 16
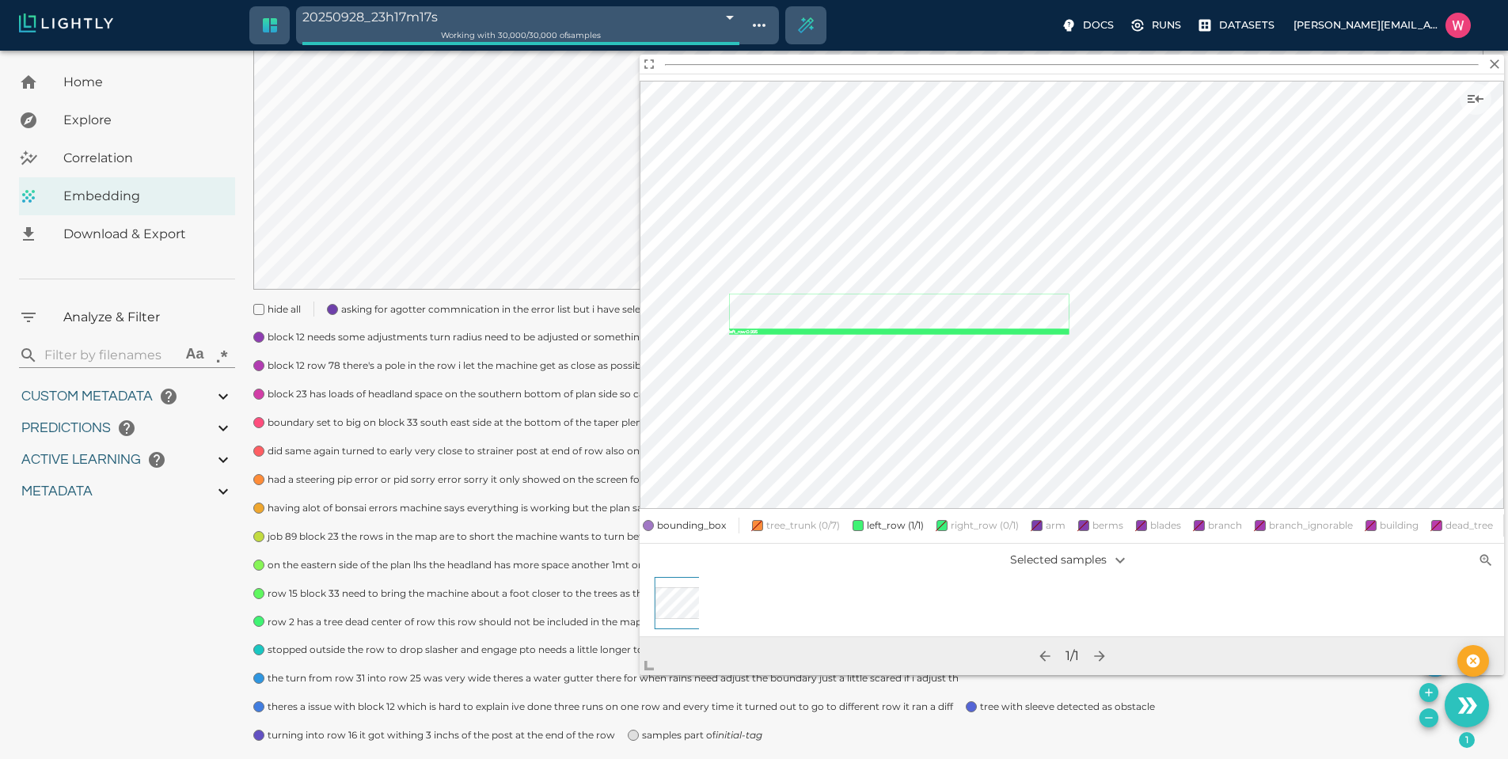
click at [727, 518] on div at bounding box center [732, 526] width 13 height 16
click at [712, 518] on span "bounding_box" at bounding box center [691, 526] width 69 height 16
